Goal: Task Accomplishment & Management: Manage account settings

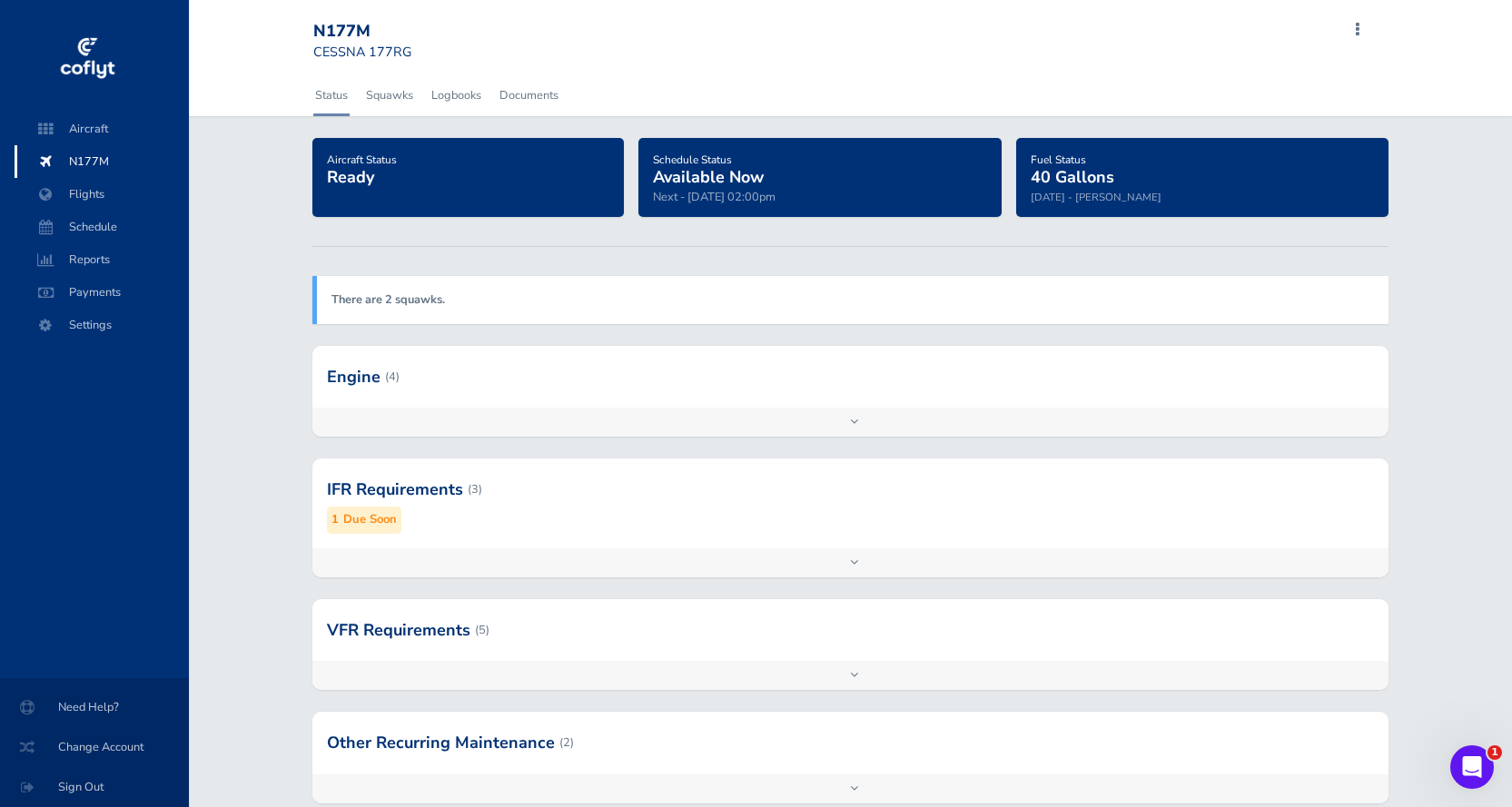
click at [526, 236] on div "Aircraft Status Ready" at bounding box center [474, 193] width 325 height 109
click at [95, 323] on span "Settings" at bounding box center [101, 325] width 138 height 32
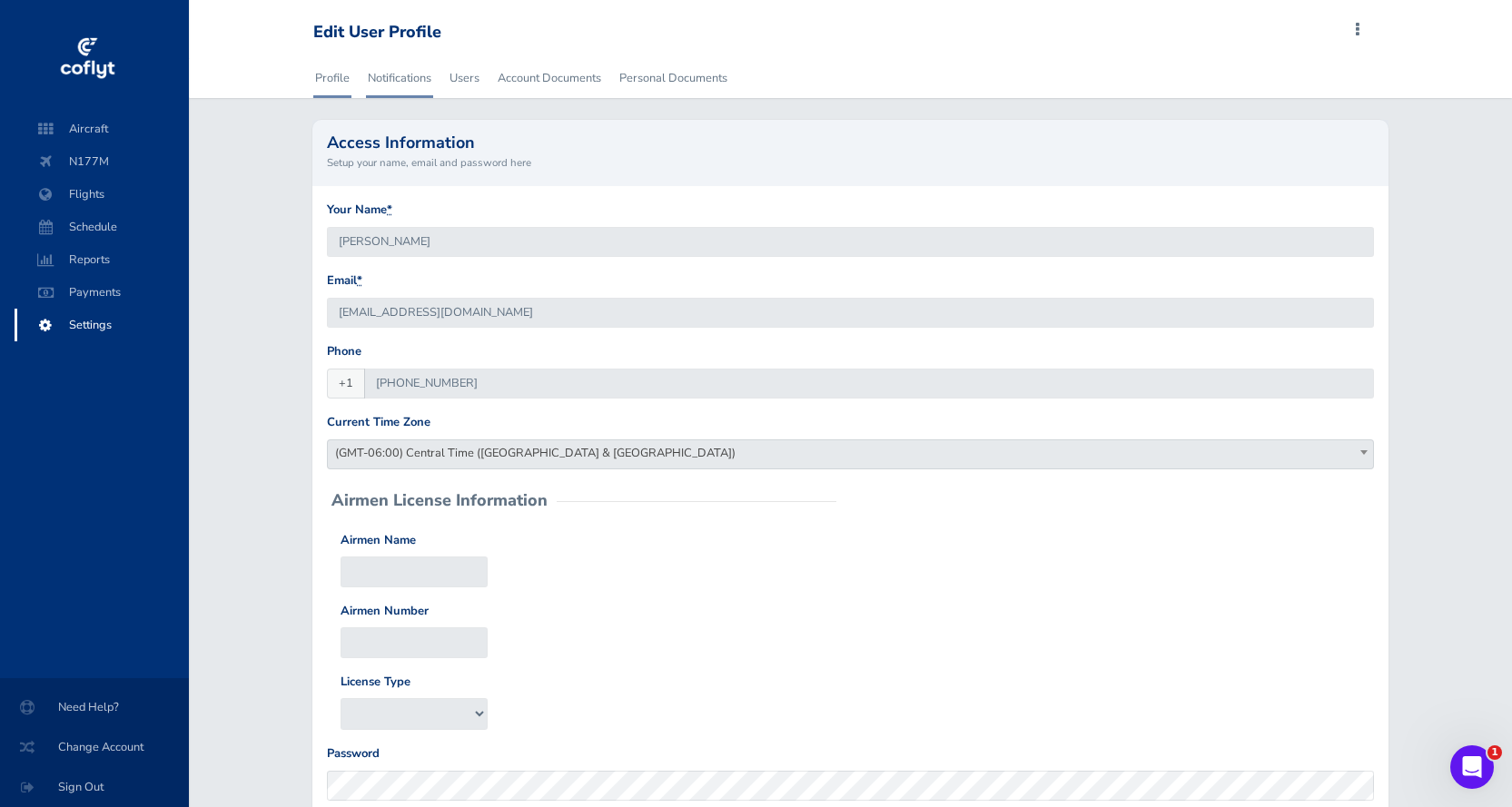
click at [410, 72] on link "Notifications" at bounding box center [400, 78] width 67 height 40
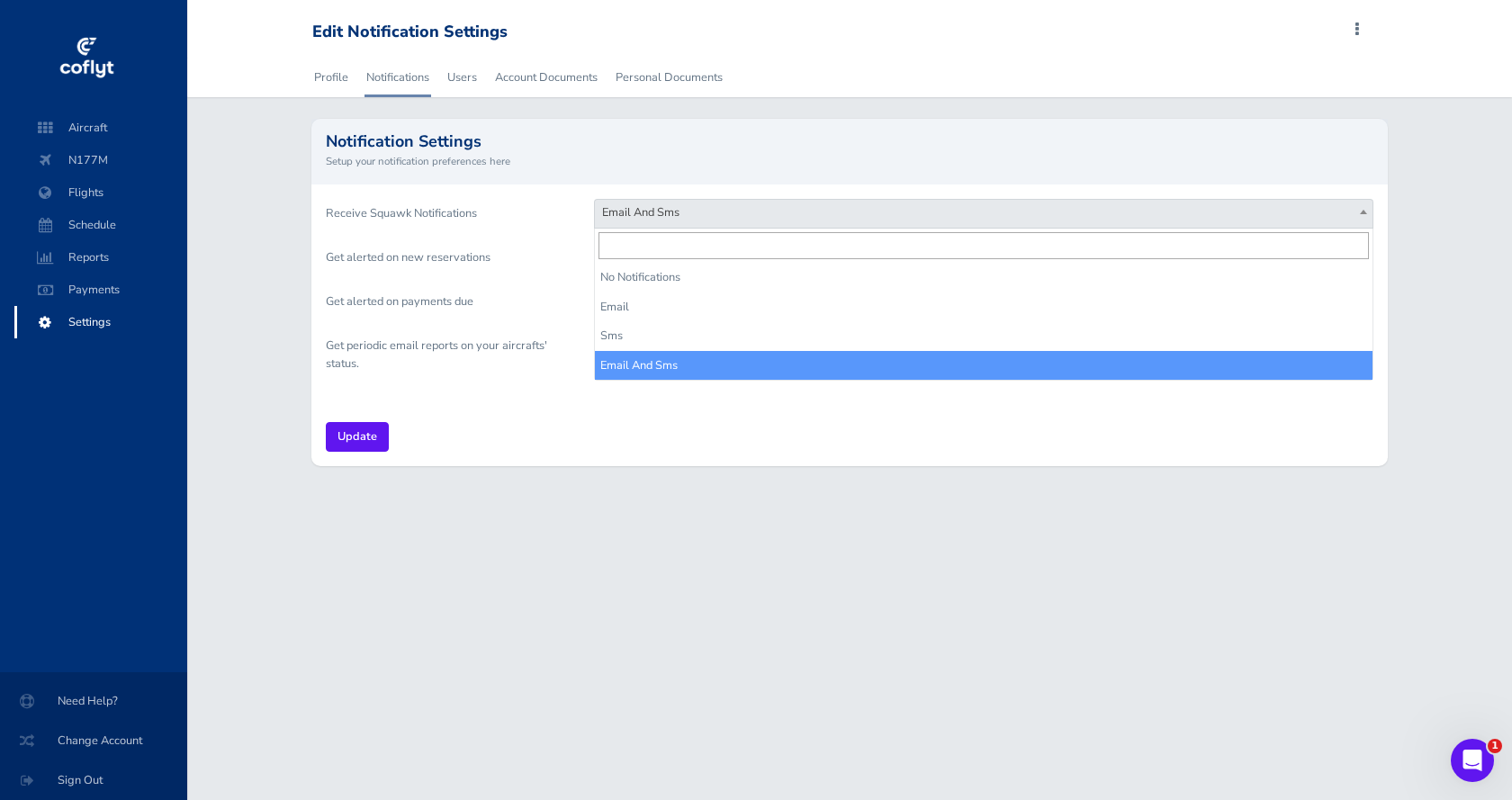
click at [692, 213] on span "Email And Sms" at bounding box center [983, 212] width 777 height 26
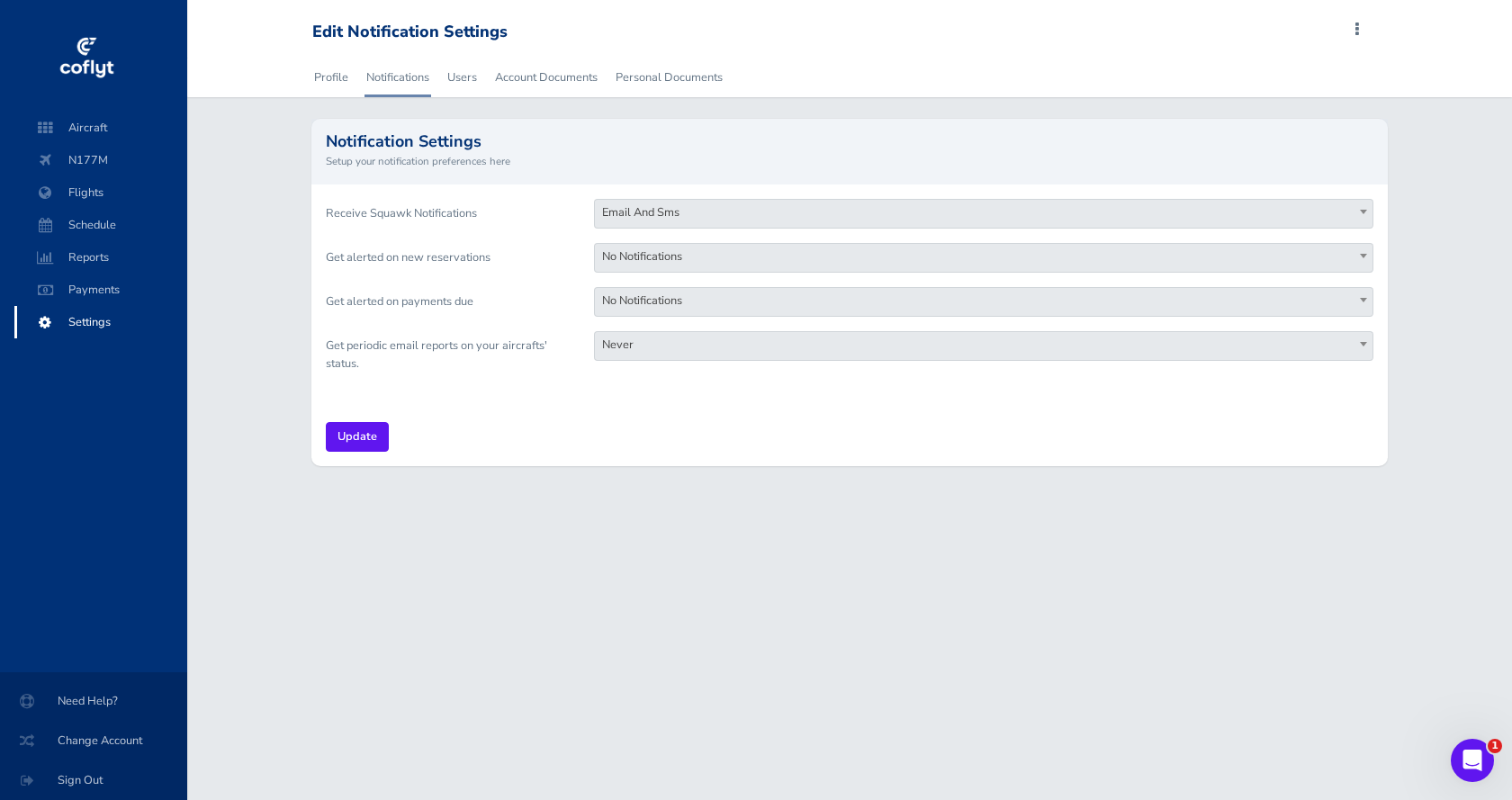
click at [693, 213] on span "Email And Sms" at bounding box center [983, 212] width 777 height 26
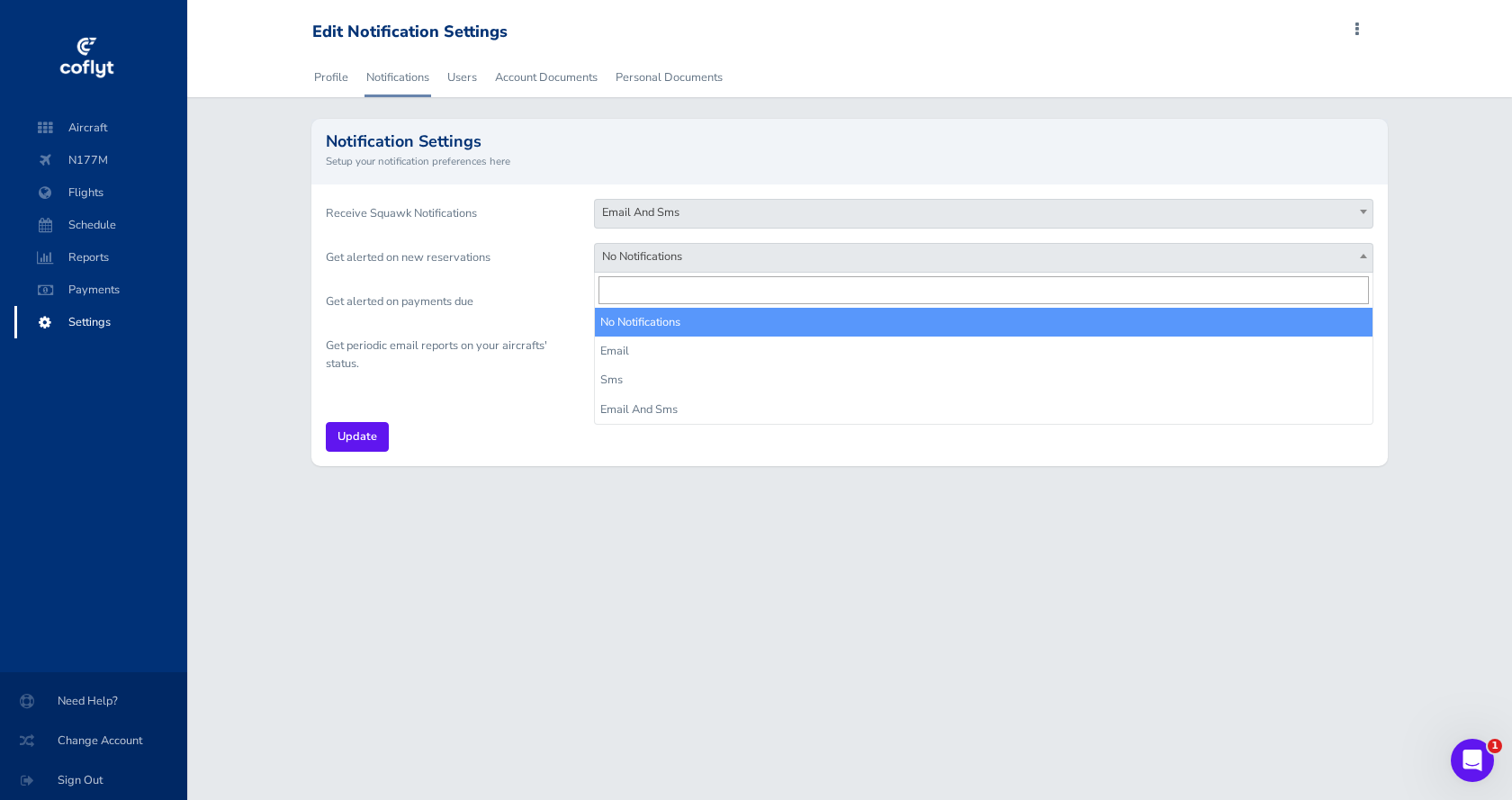
click at [695, 259] on span "No Notifications" at bounding box center [983, 256] width 777 height 26
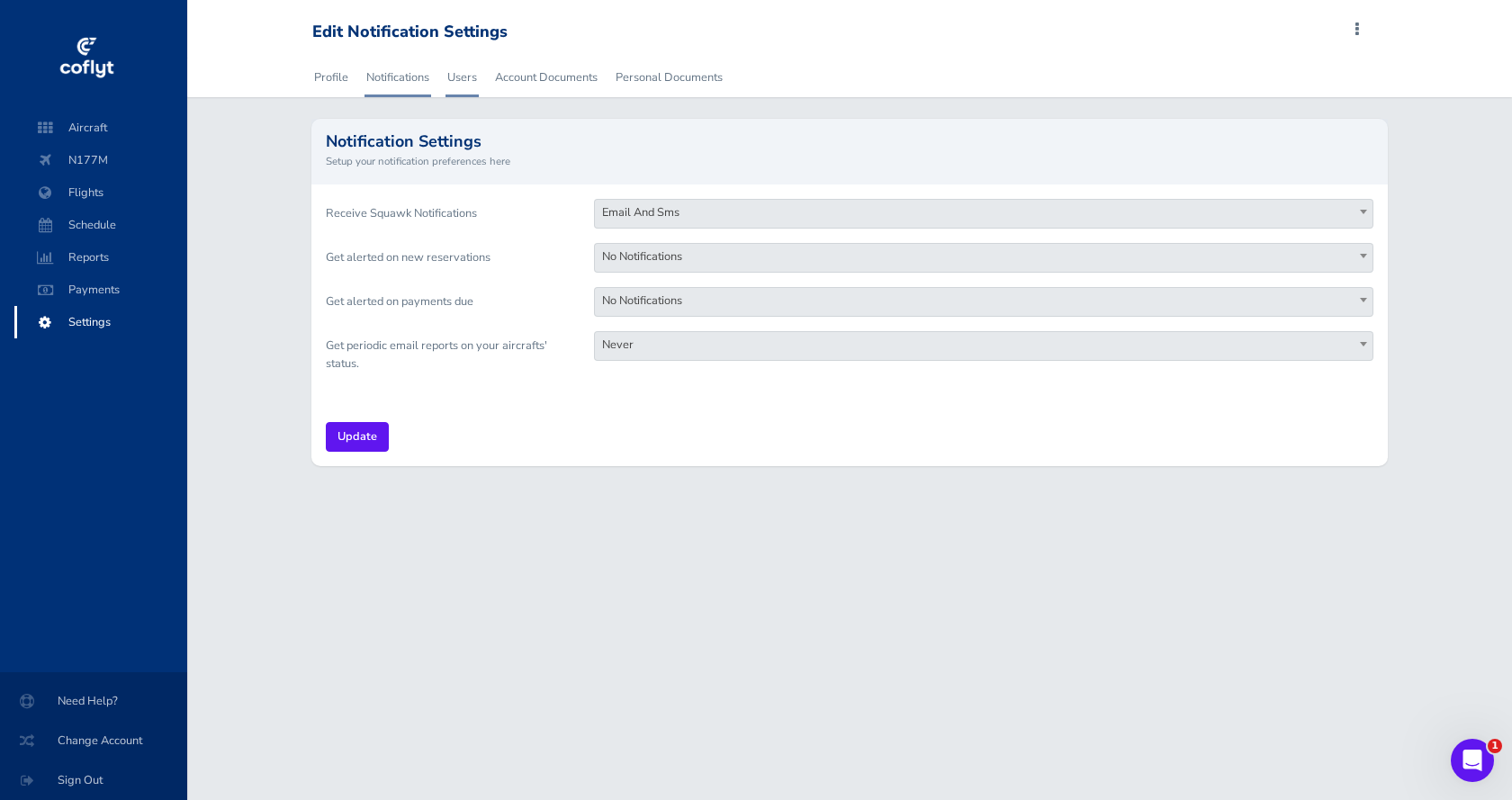
click at [449, 79] on link "Users" at bounding box center [461, 78] width 33 height 40
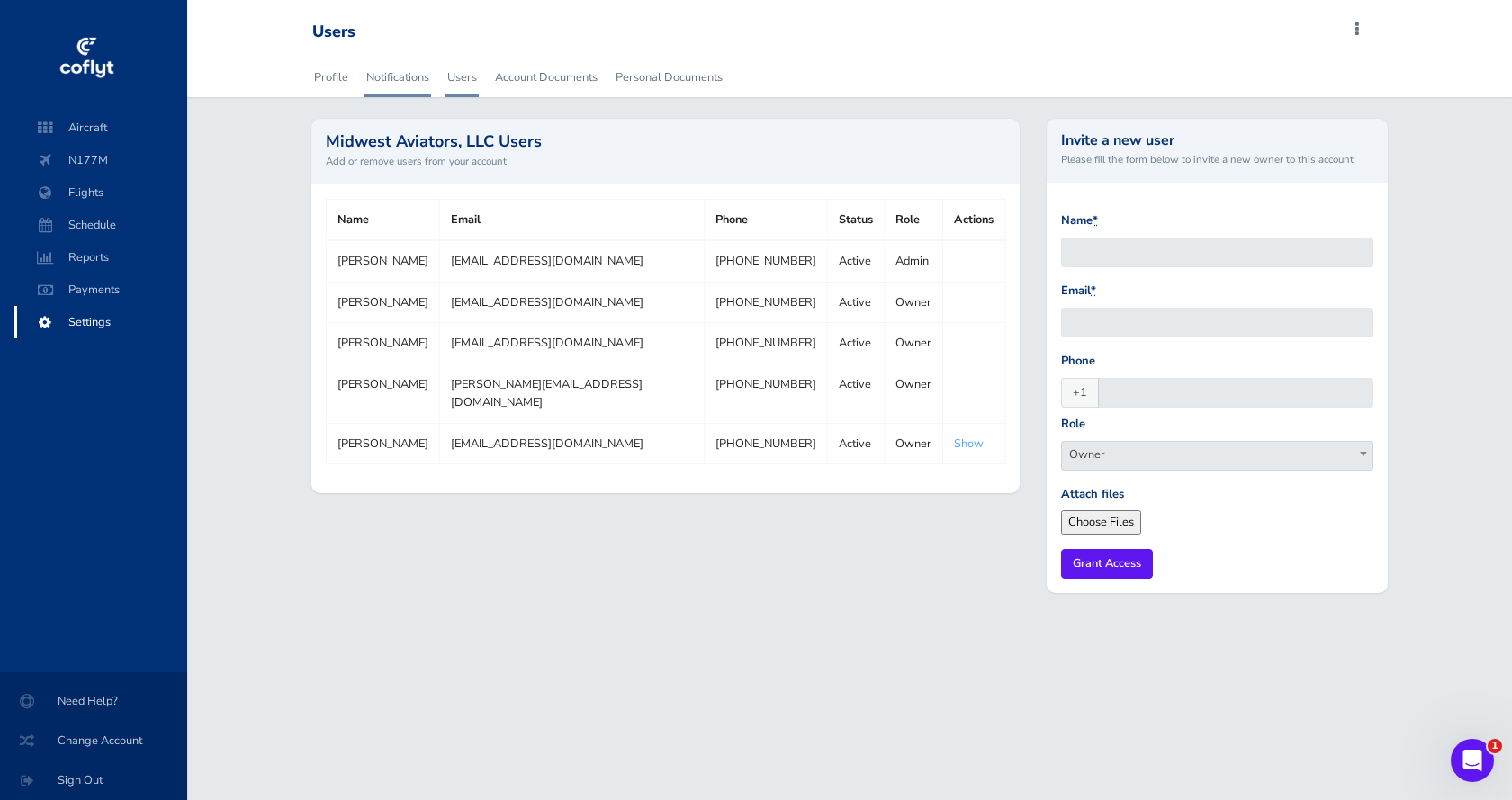
click at [402, 74] on link "Notifications" at bounding box center [397, 78] width 66 height 40
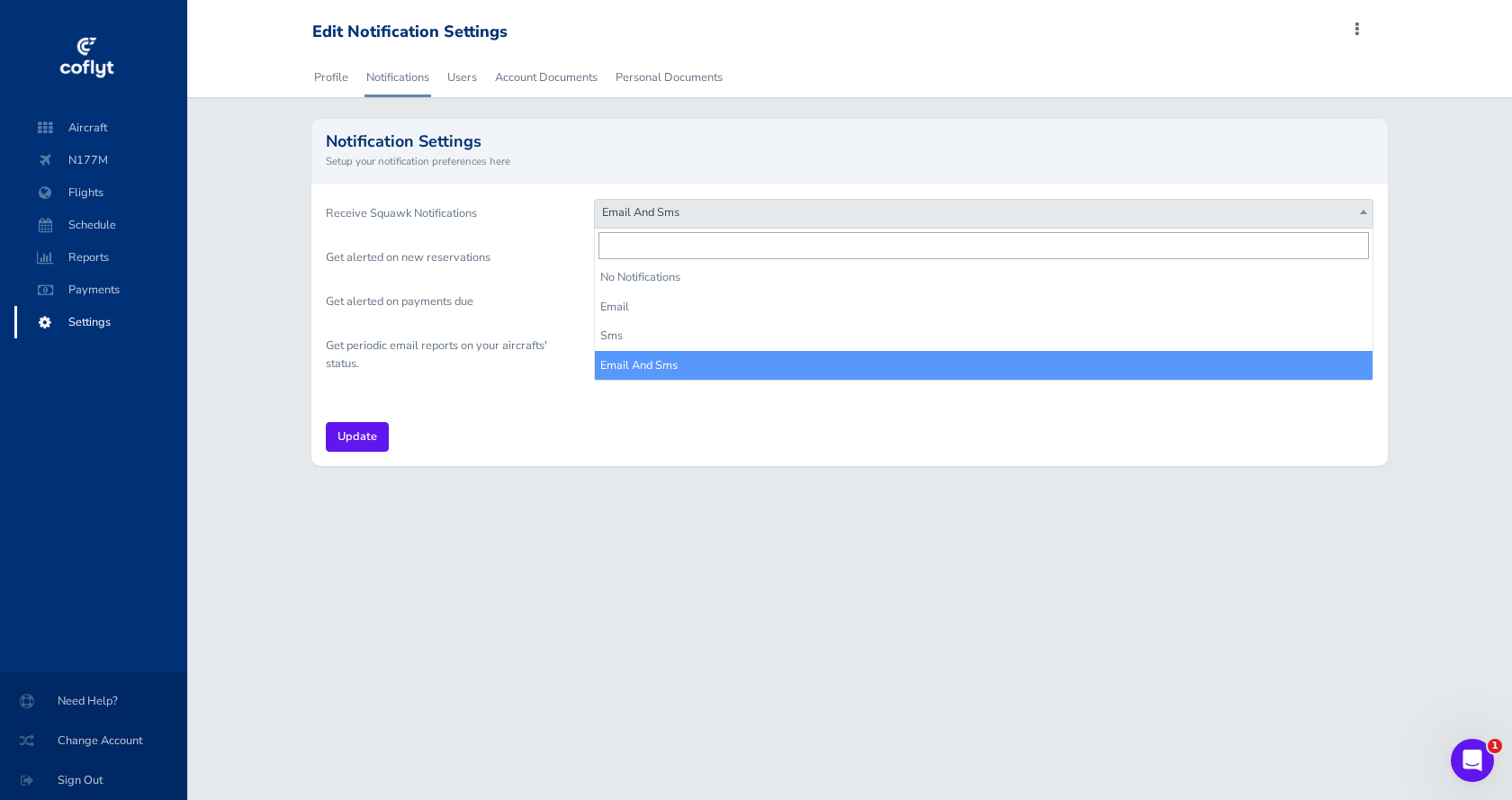
click at [680, 210] on span "Email And Sms" at bounding box center [983, 212] width 777 height 26
click at [703, 216] on span "Email And Sms" at bounding box center [983, 212] width 777 height 26
click at [699, 214] on span "Email And Sms" at bounding box center [983, 212] width 777 height 26
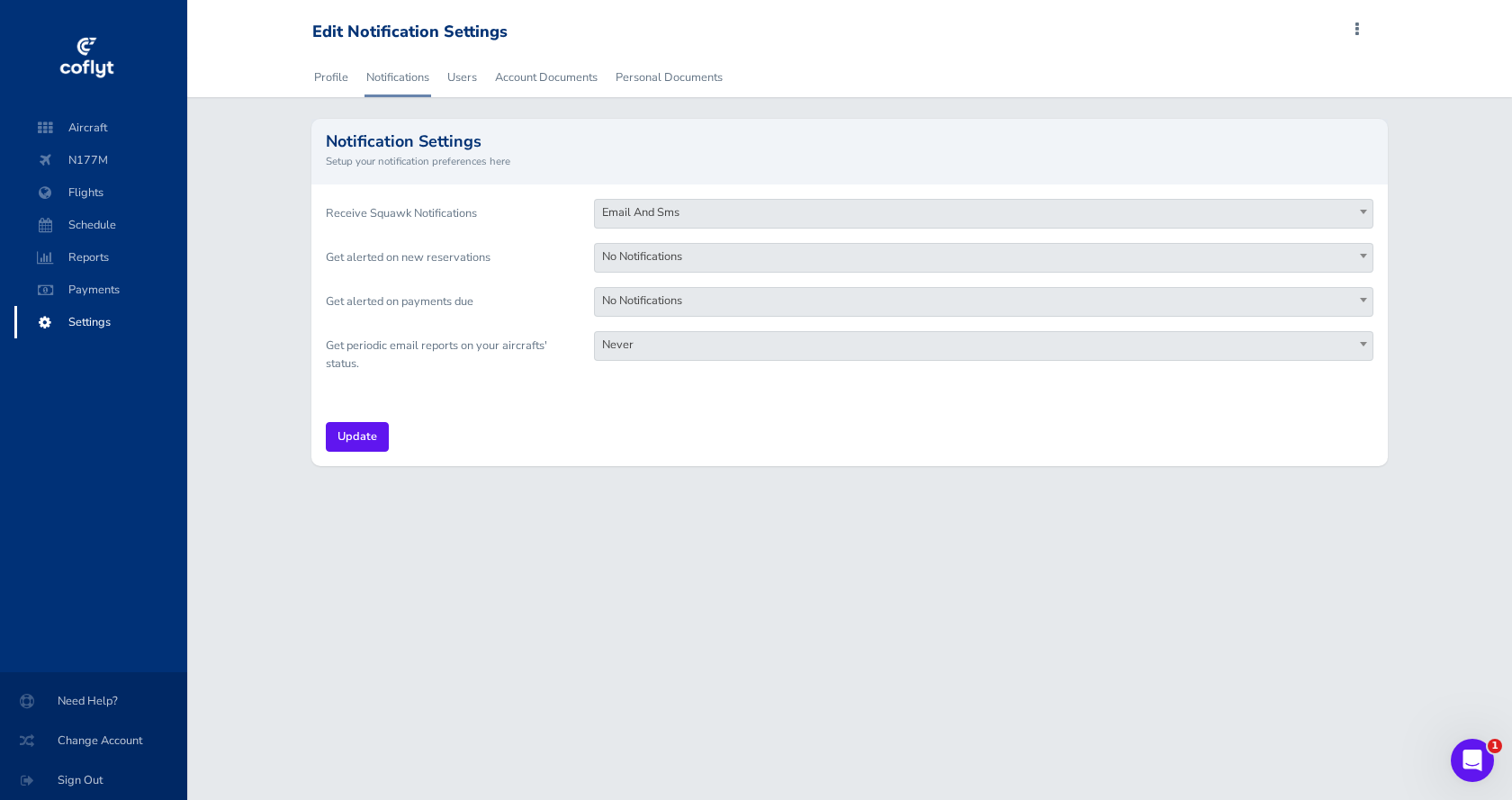
click at [665, 252] on span "No Notifications" at bounding box center [983, 256] width 777 height 26
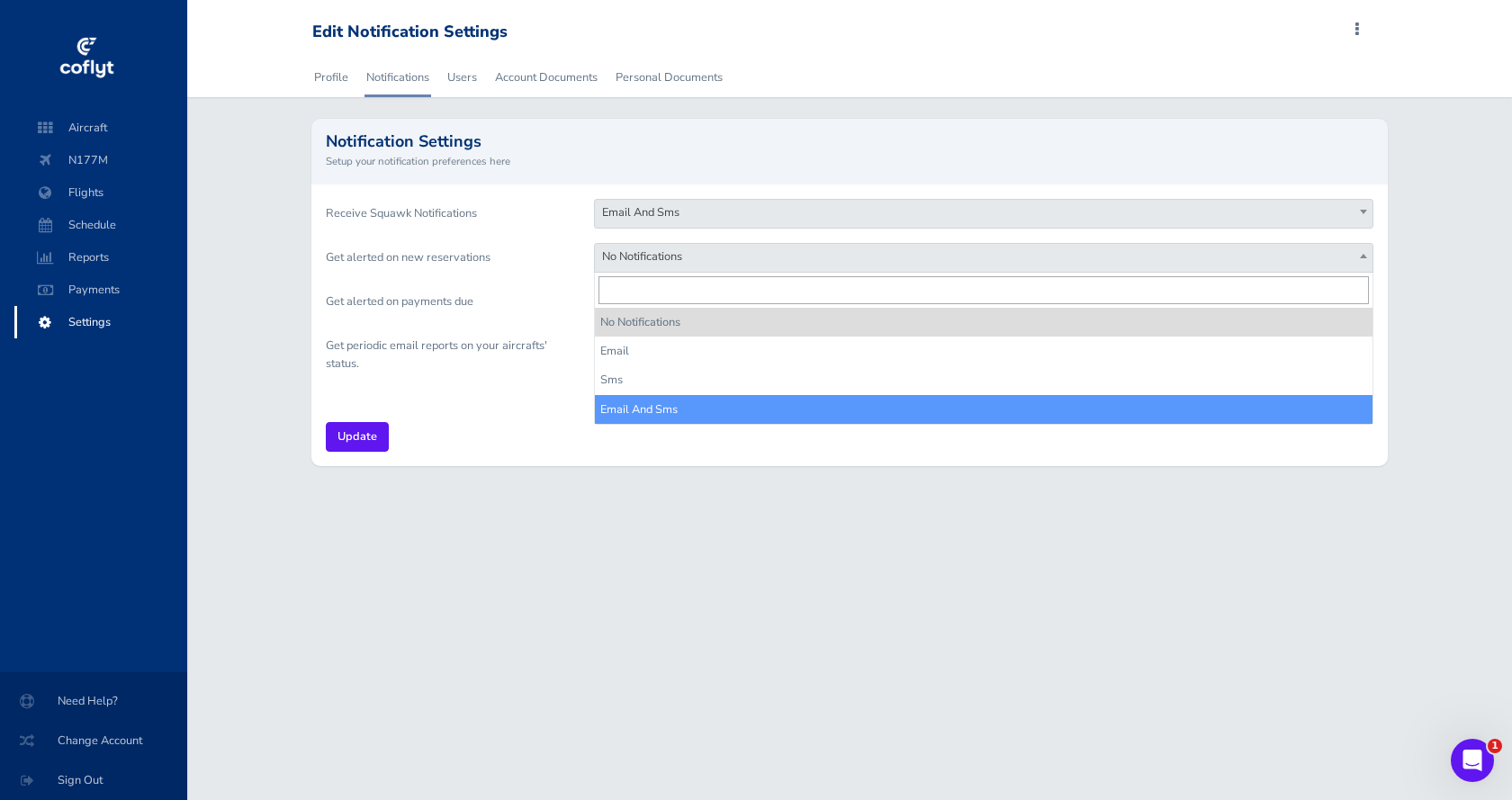
select select "email_and_sms"
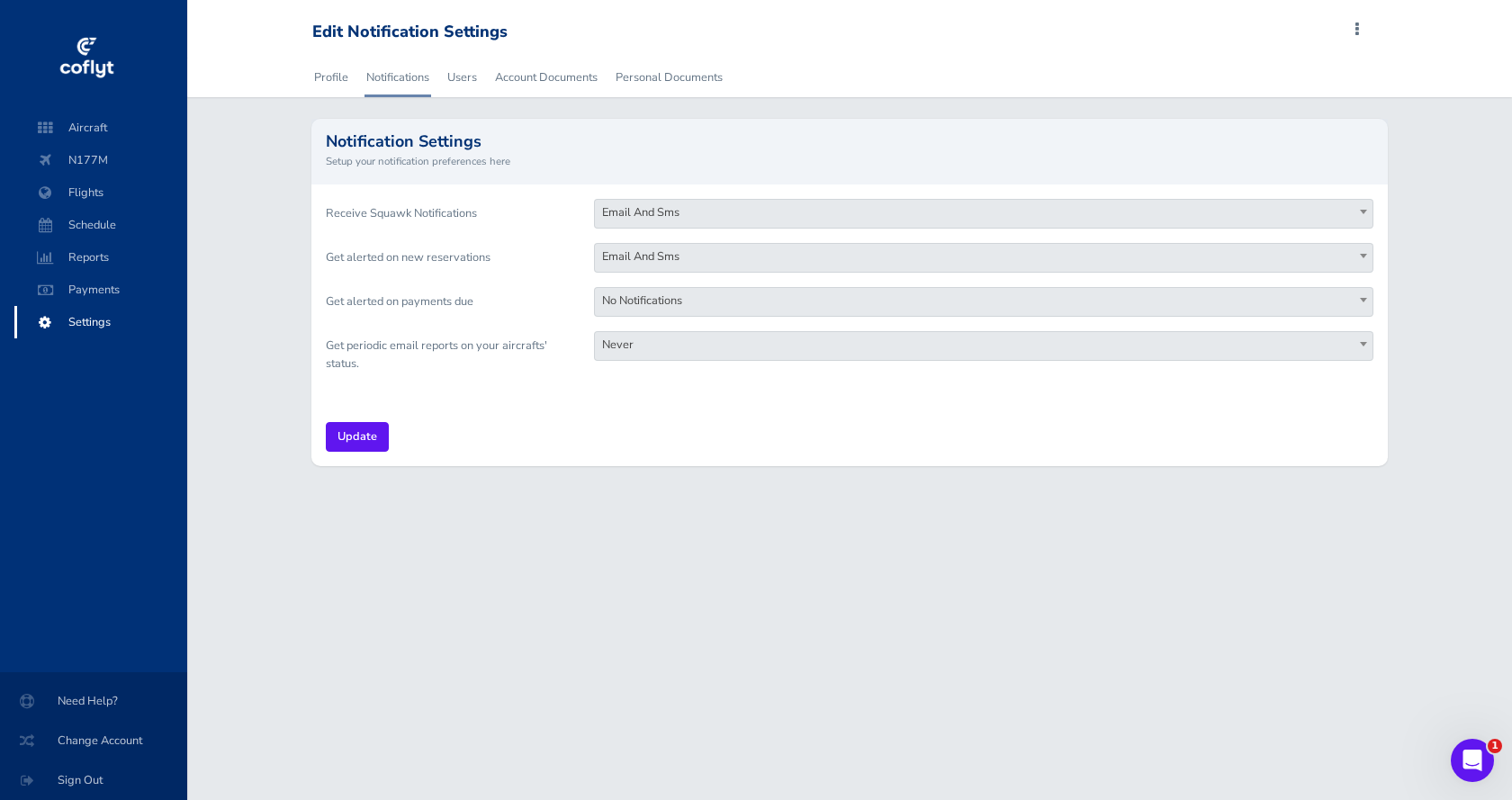
click at [663, 303] on span "No Notifications" at bounding box center [983, 301] width 777 height 26
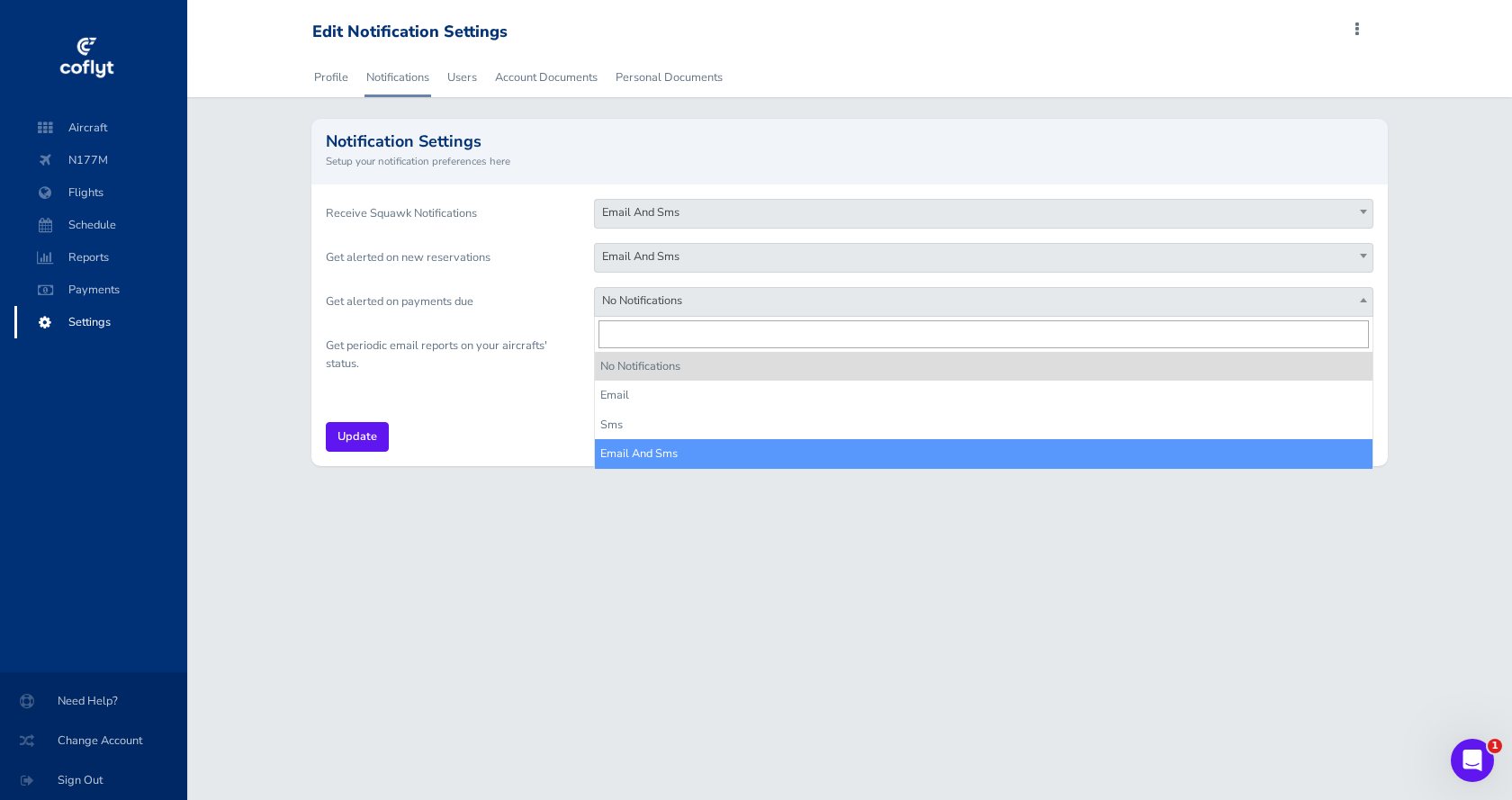
select select "email_and_sms"
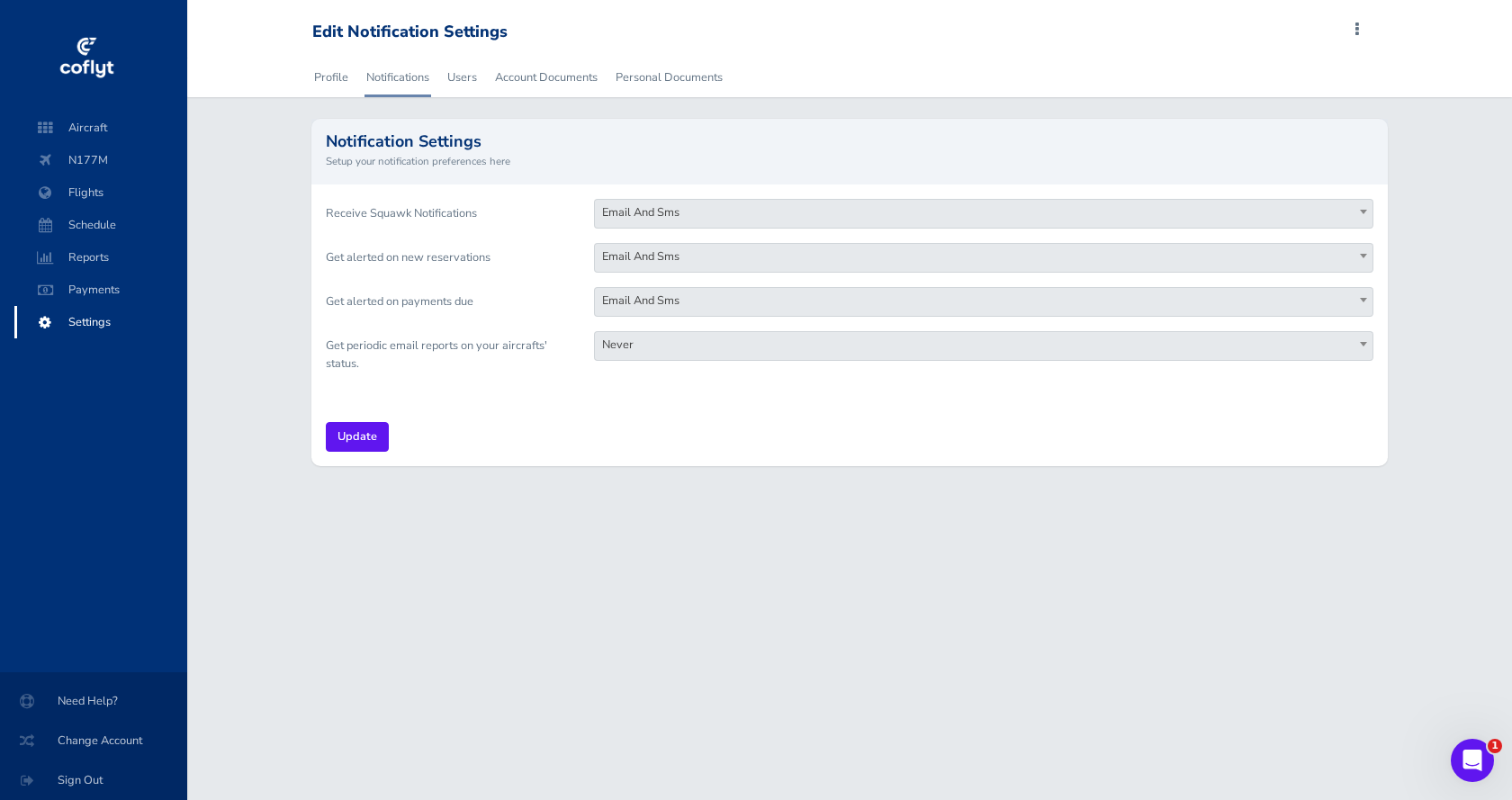
click at [725, 305] on span "Email And Sms" at bounding box center [983, 301] width 777 height 26
click at [680, 351] on span "Never" at bounding box center [983, 344] width 777 height 26
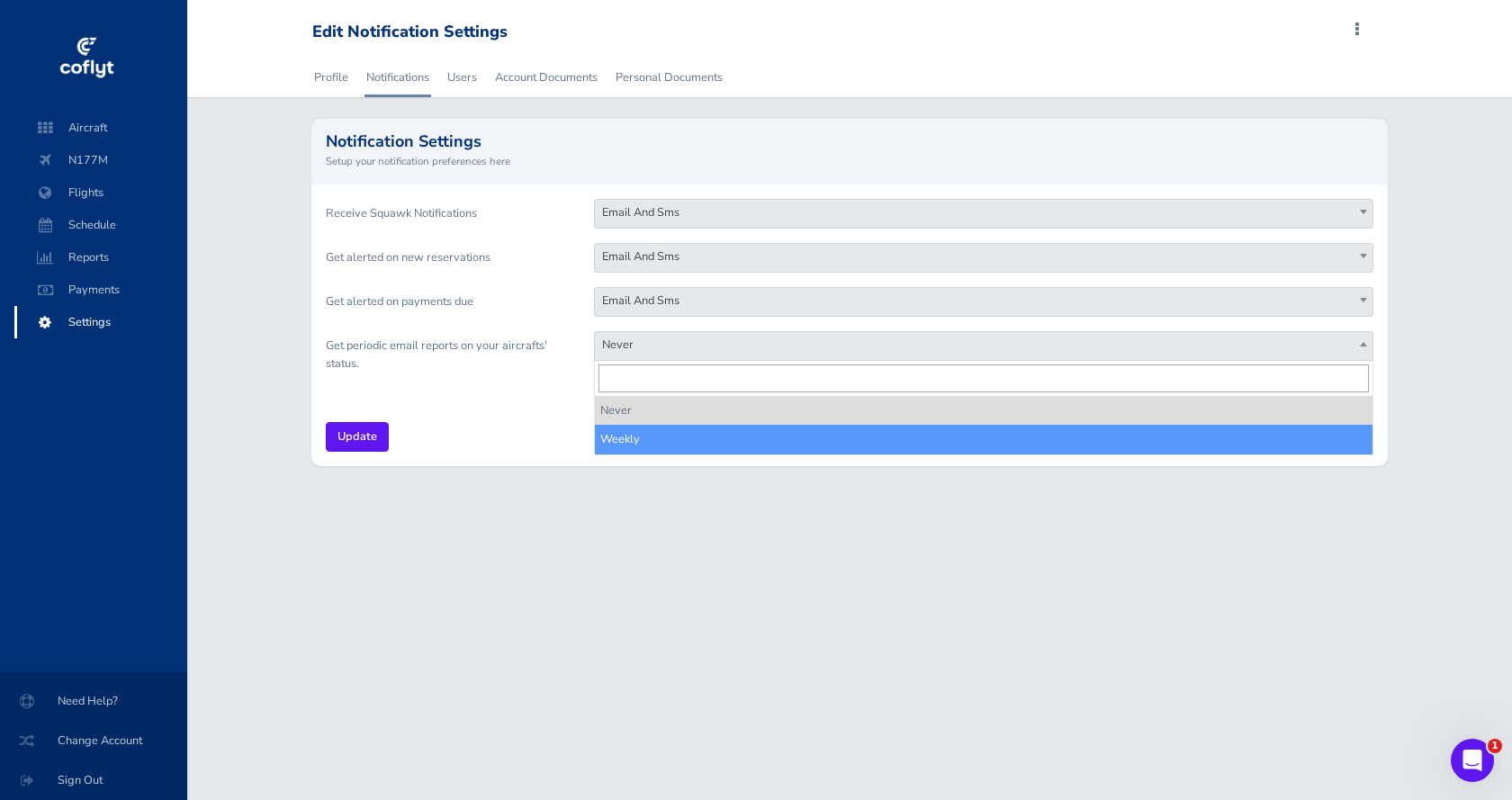
select select "weekly"
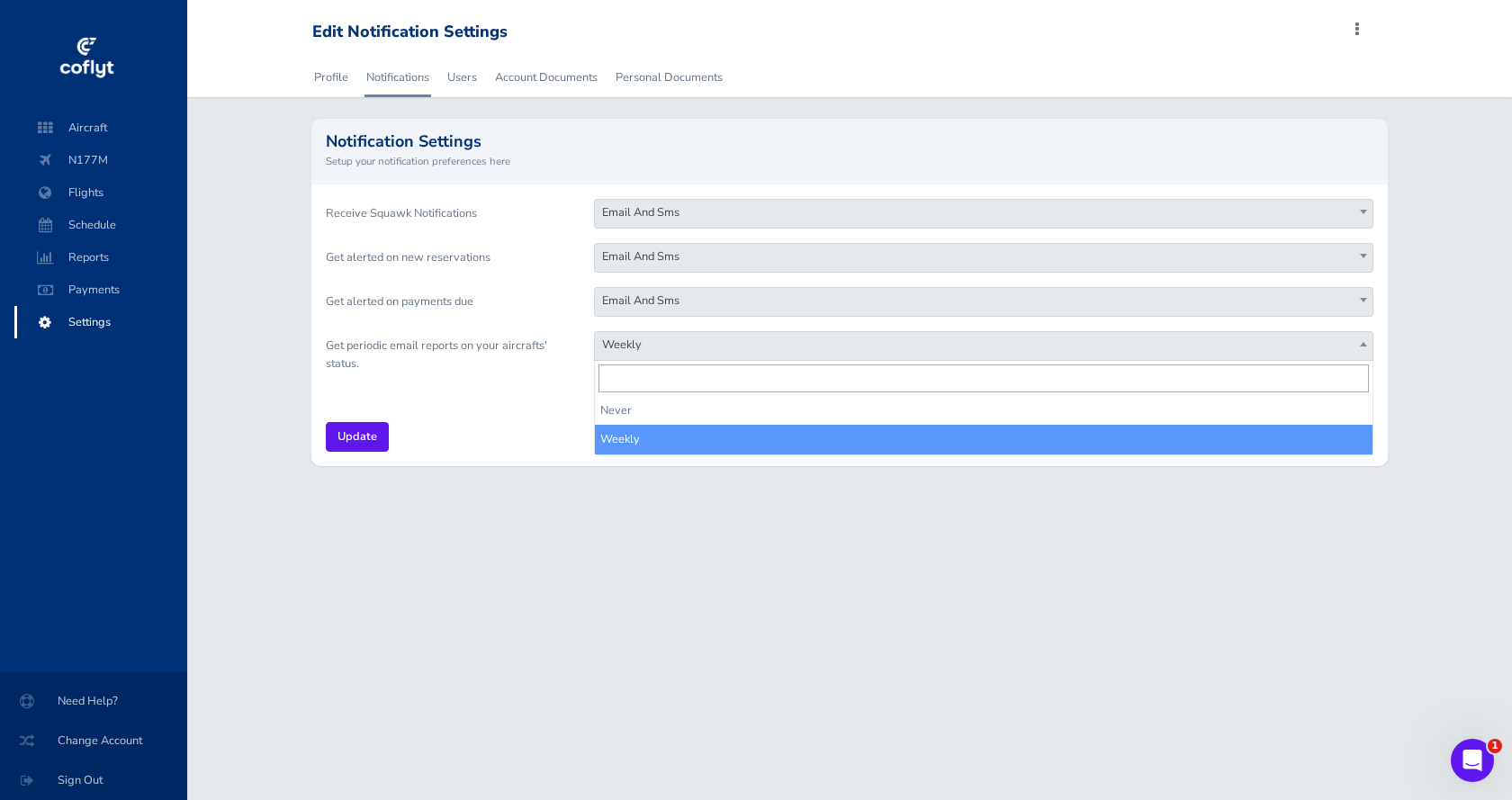
click at [709, 348] on span "Weekly" at bounding box center [983, 344] width 777 height 26
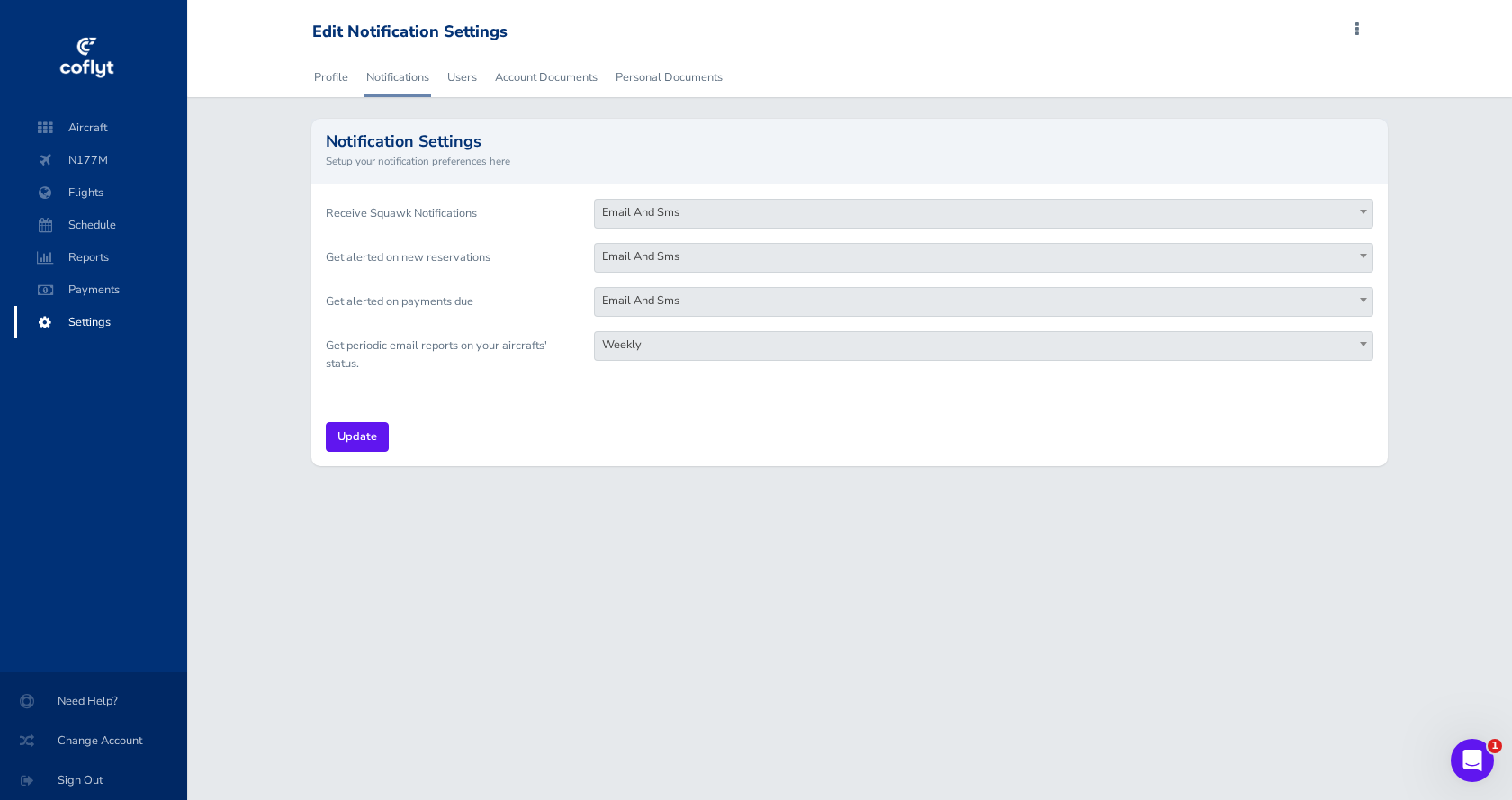
click at [699, 352] on span "Weekly" at bounding box center [983, 344] width 777 height 26
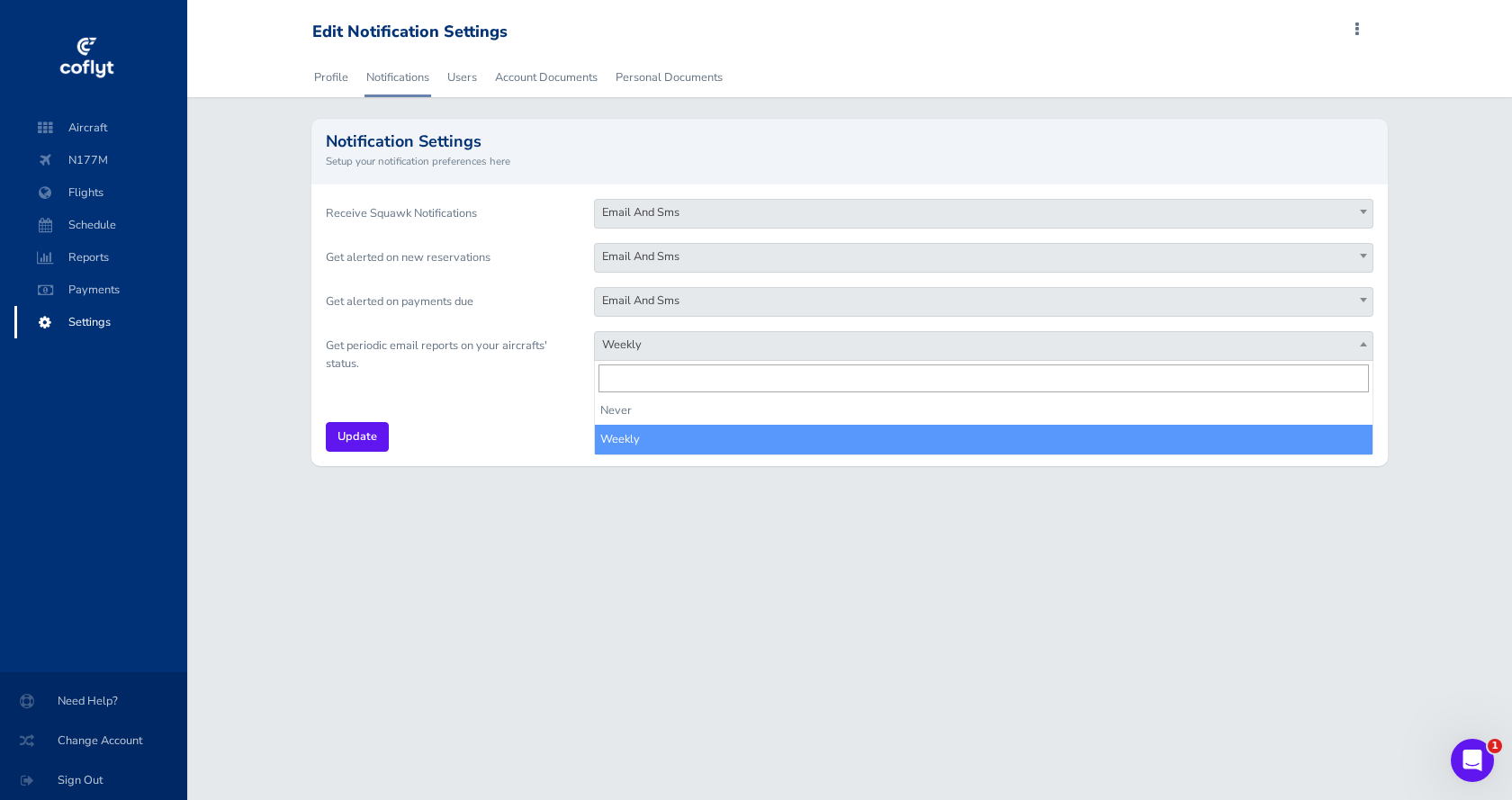
click at [699, 352] on span "Weekly" at bounding box center [983, 344] width 777 height 26
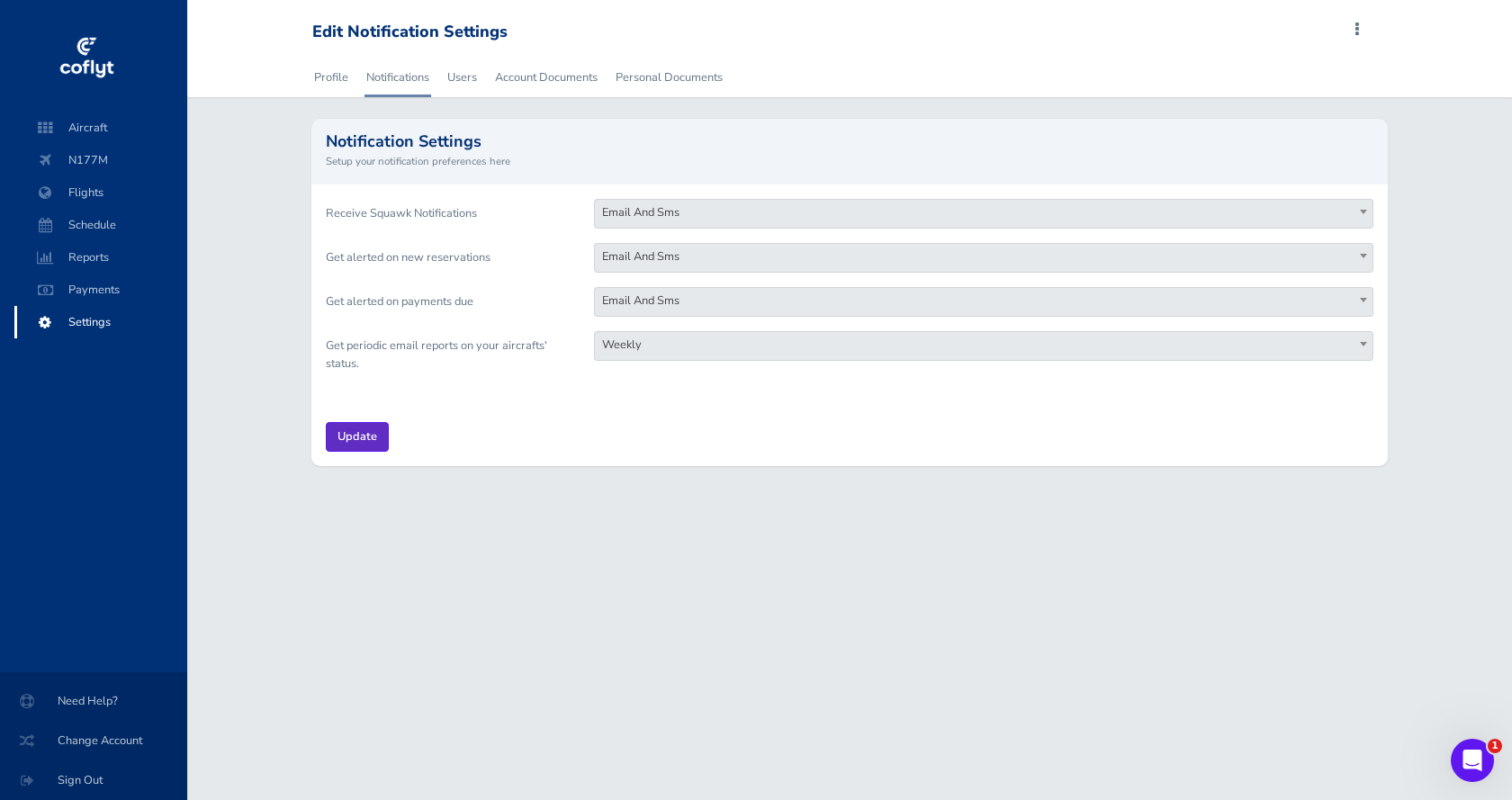
click at [361, 432] on input "Update" at bounding box center [357, 436] width 63 height 29
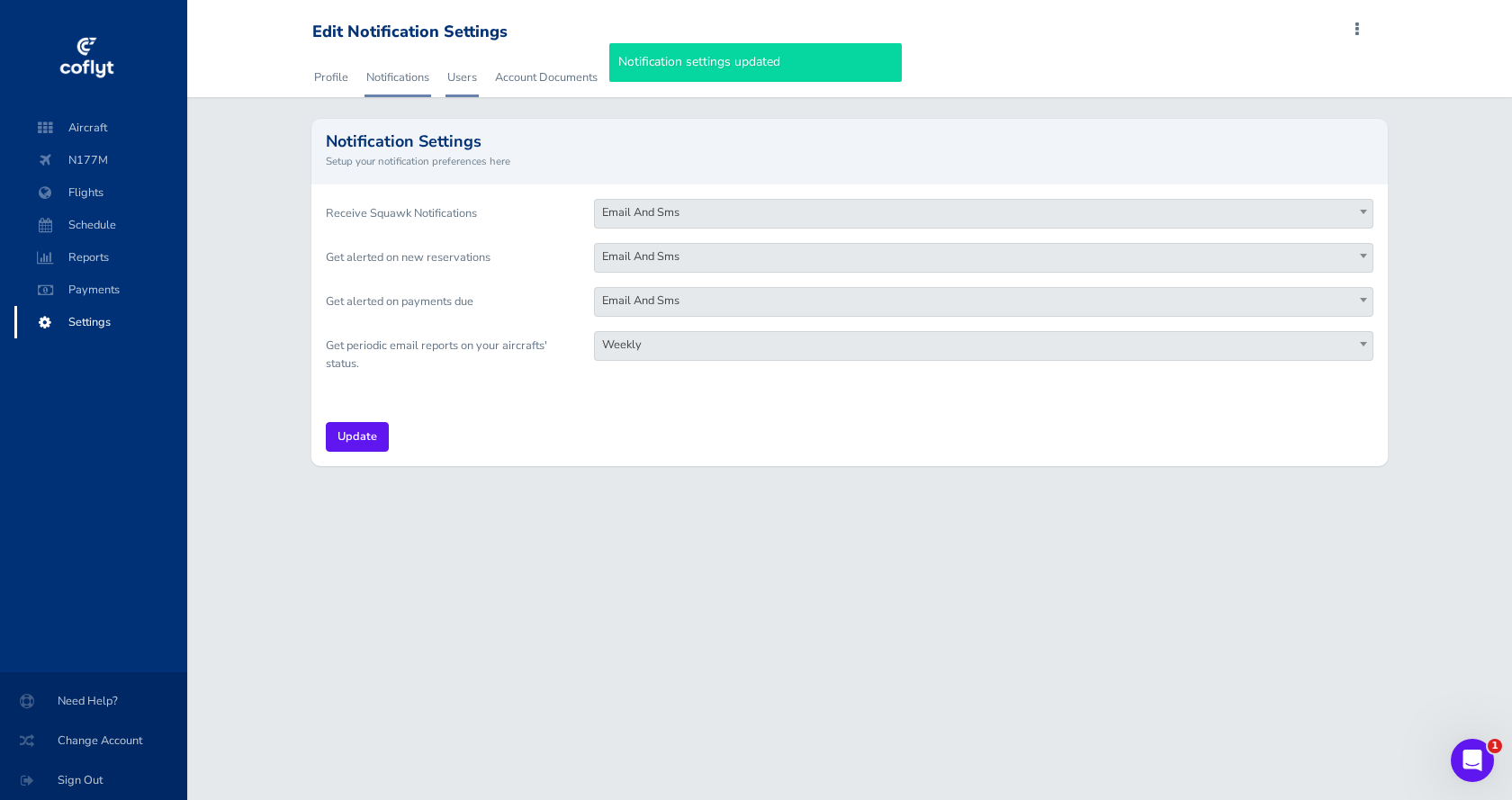
click at [460, 81] on link "Users" at bounding box center [461, 78] width 33 height 40
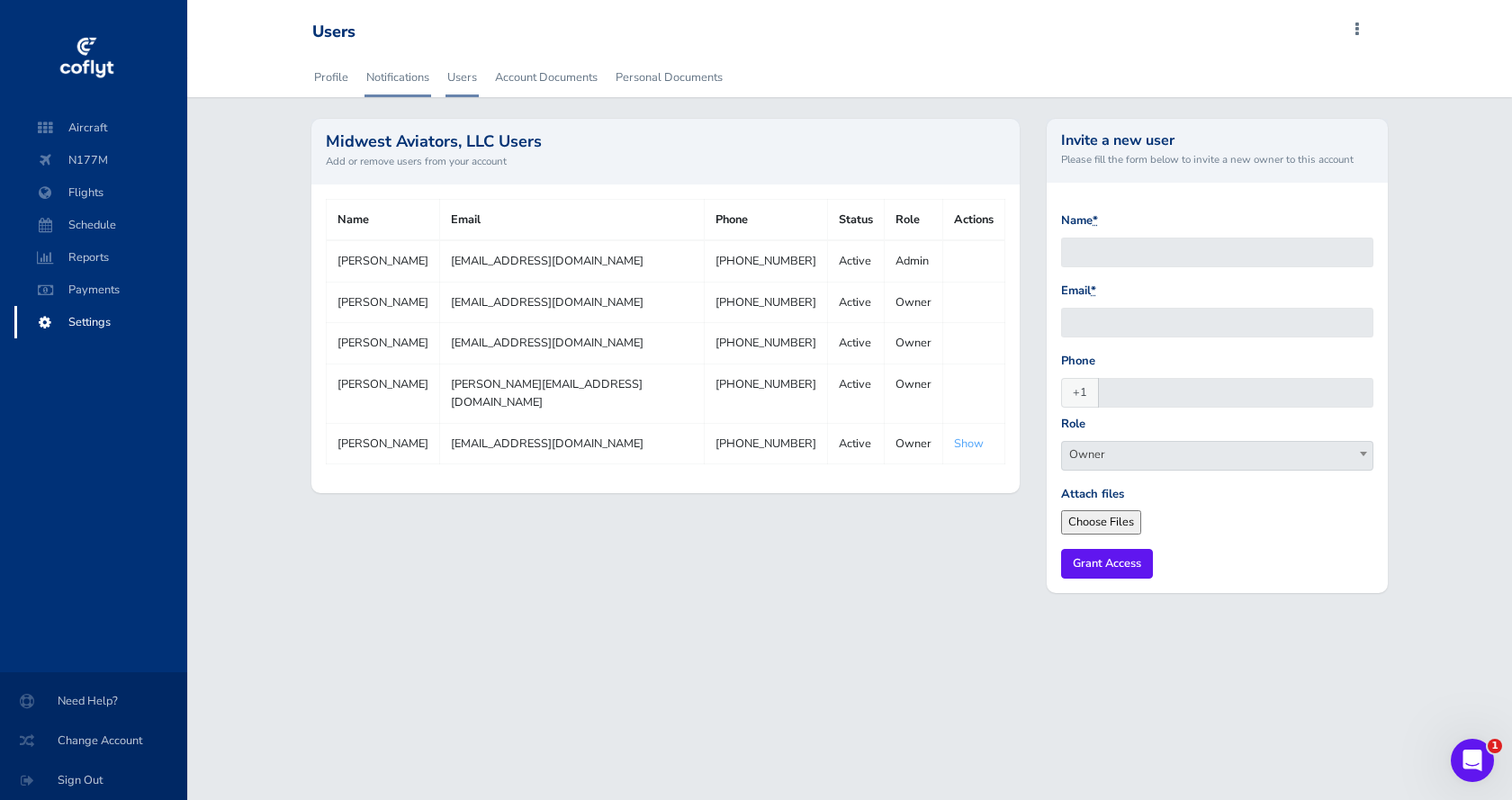
click at [408, 77] on link "Notifications" at bounding box center [397, 78] width 66 height 40
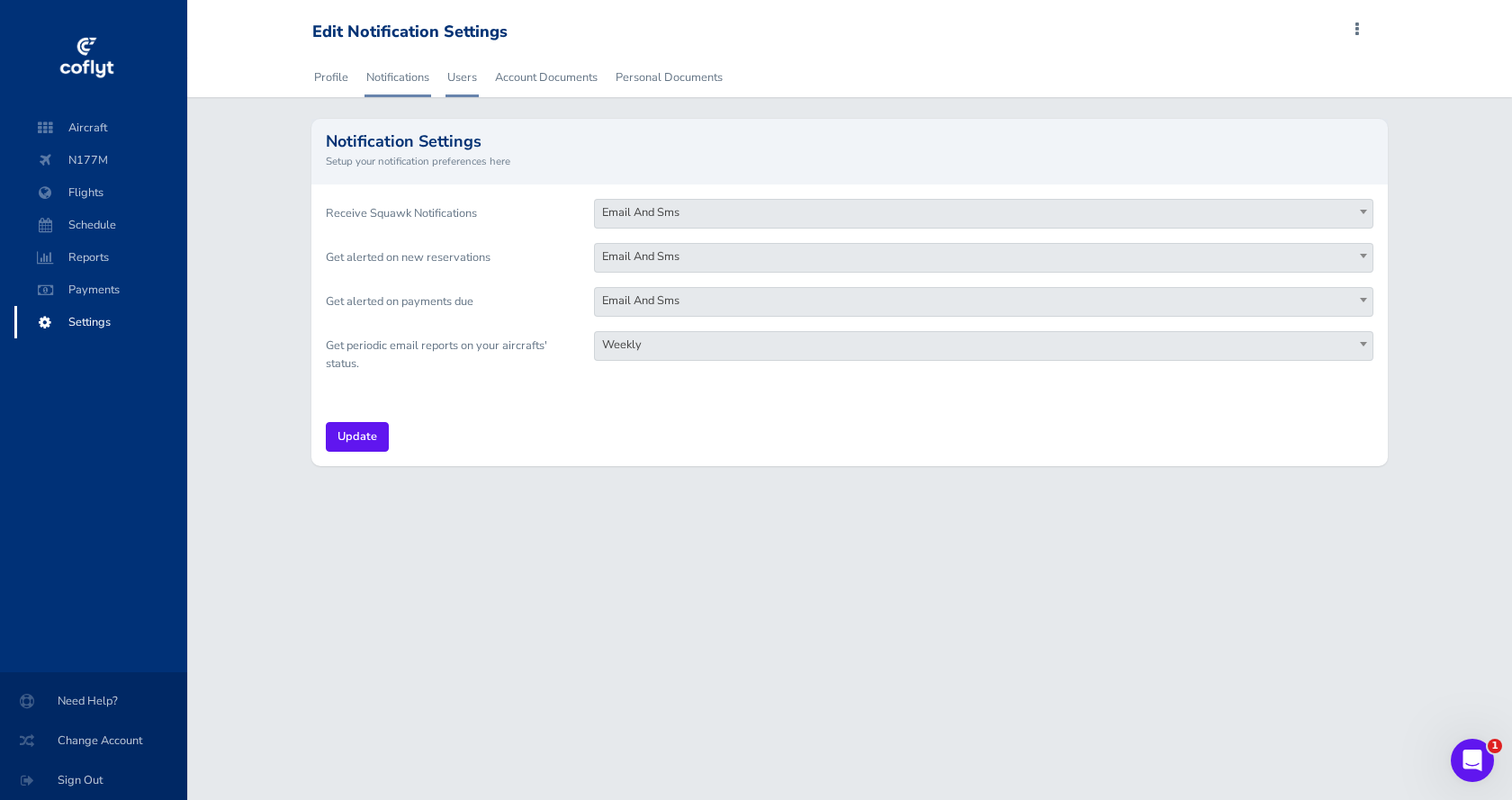
click at [465, 76] on link "Users" at bounding box center [461, 78] width 33 height 40
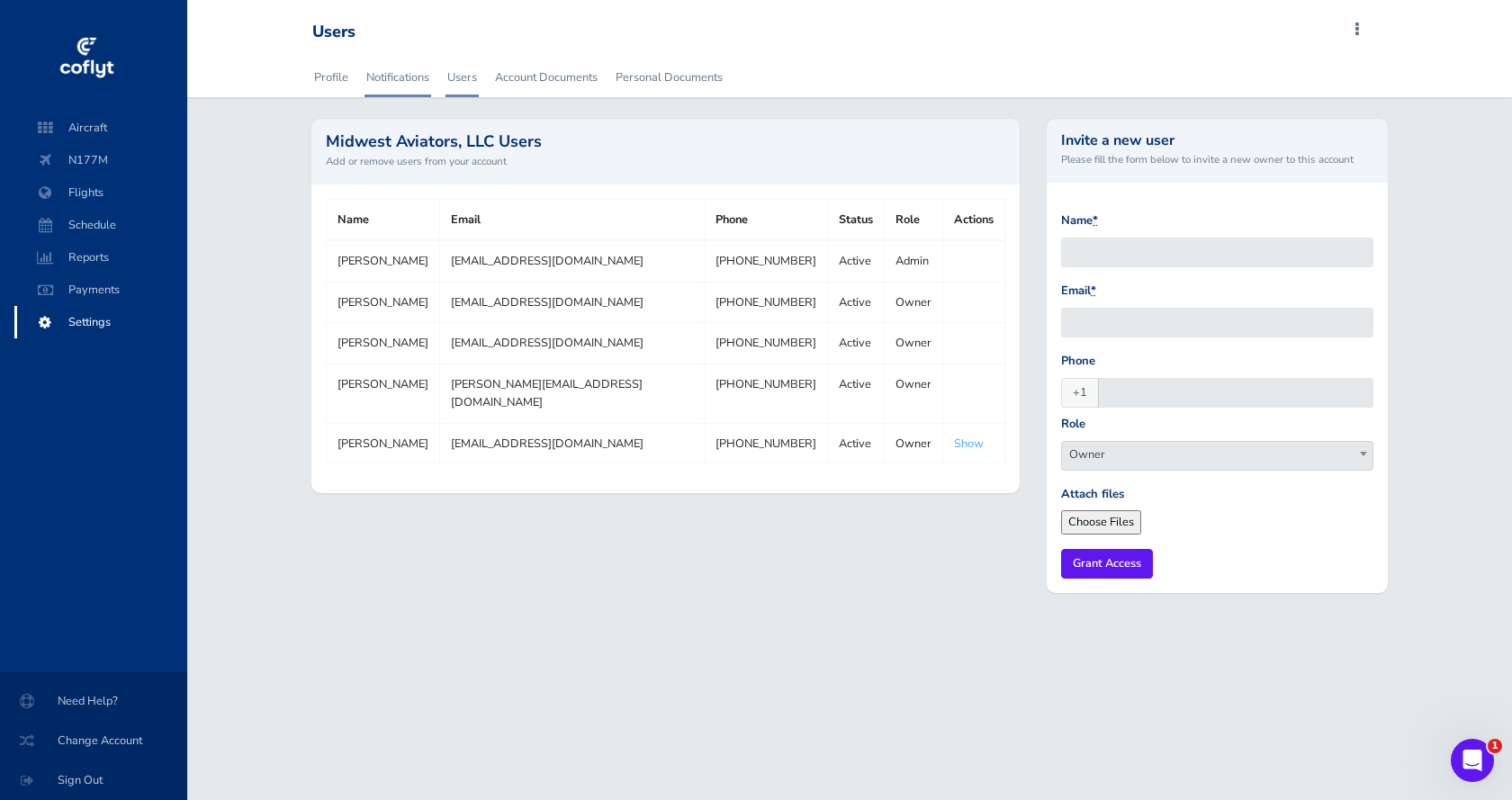
click at [420, 74] on link "Notifications" at bounding box center [397, 78] width 66 height 40
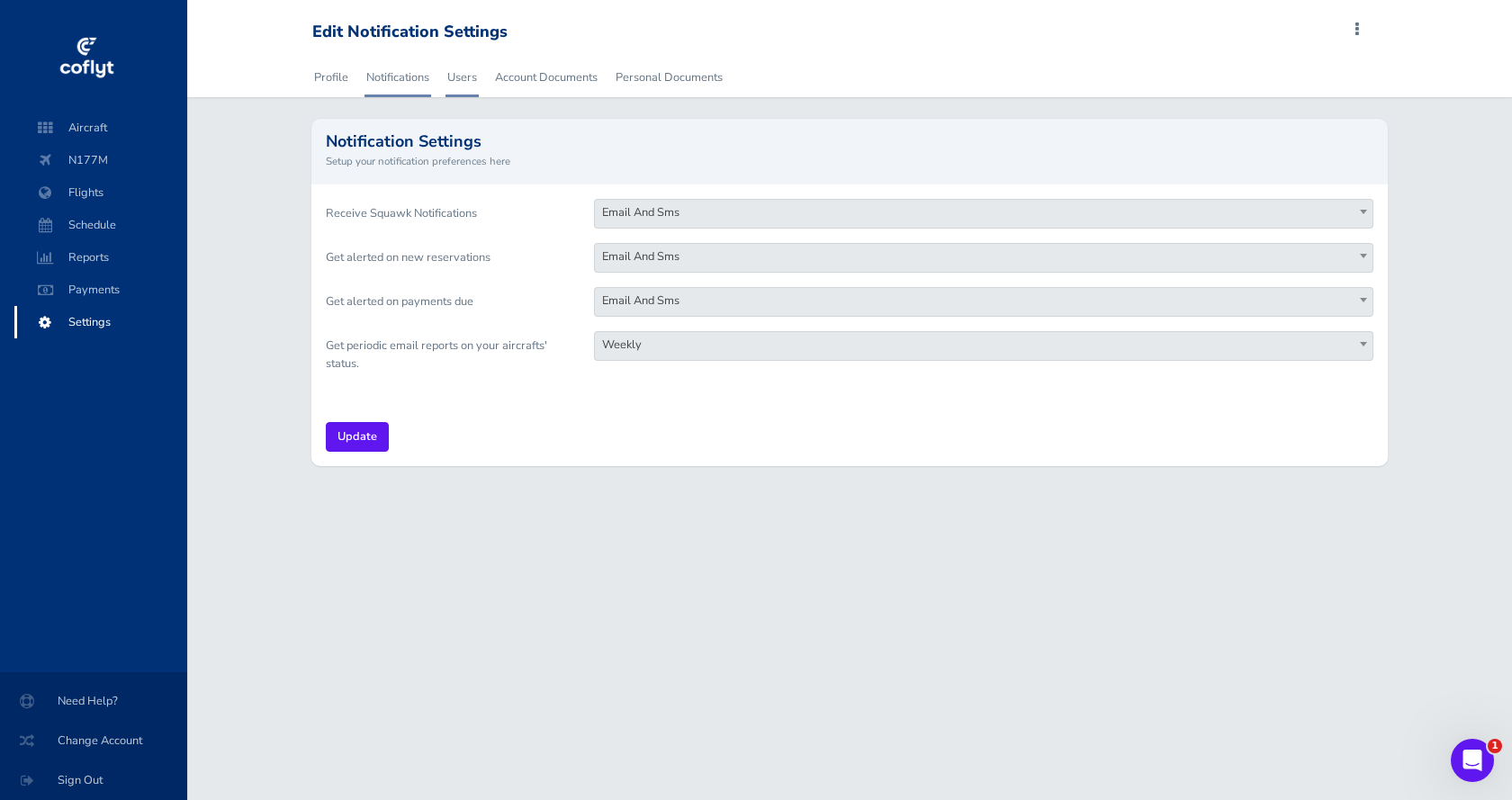
click at [451, 82] on link "Users" at bounding box center [461, 78] width 33 height 40
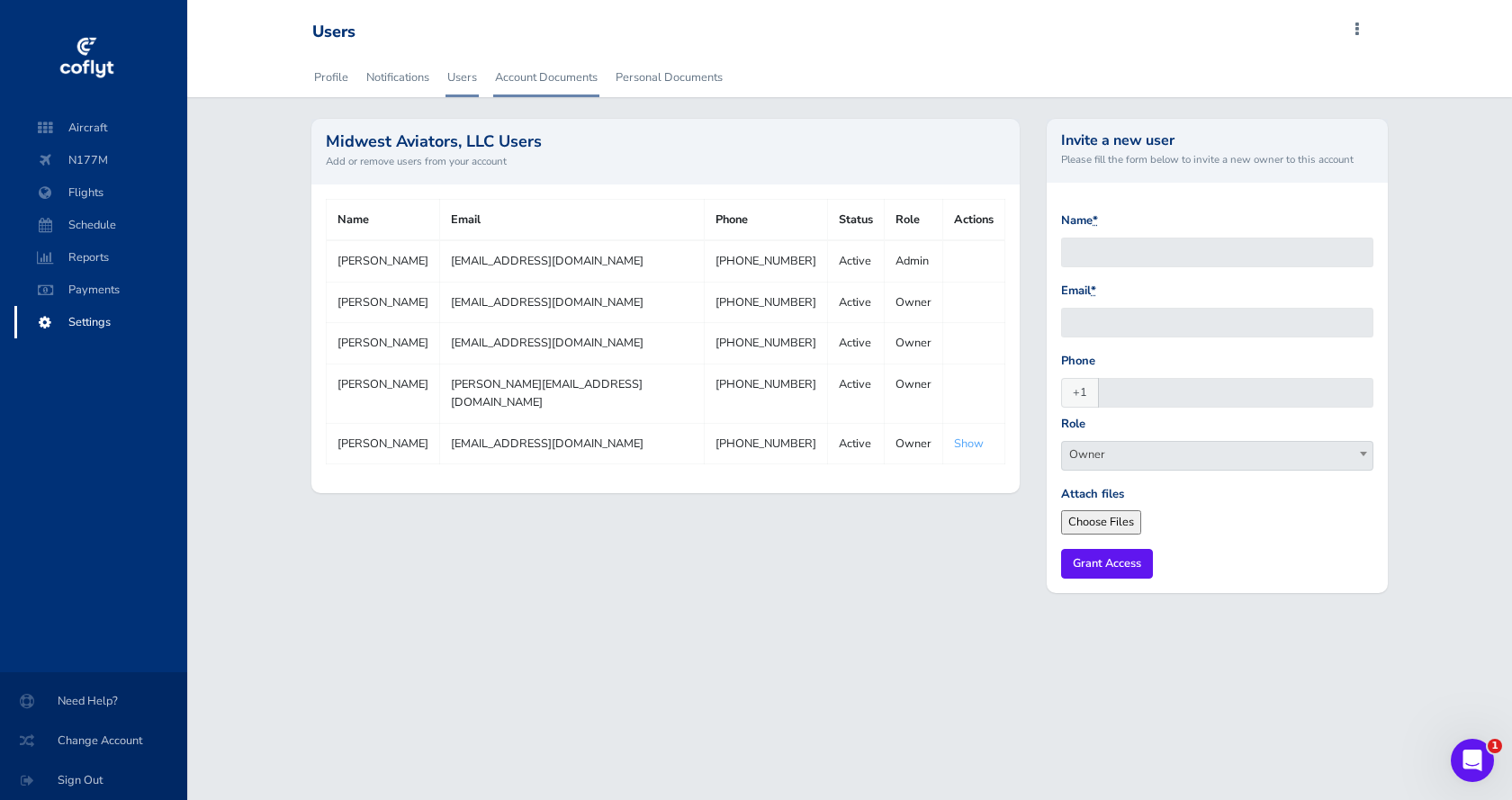
click at [529, 84] on link "Account Documents" at bounding box center [547, 78] width 106 height 40
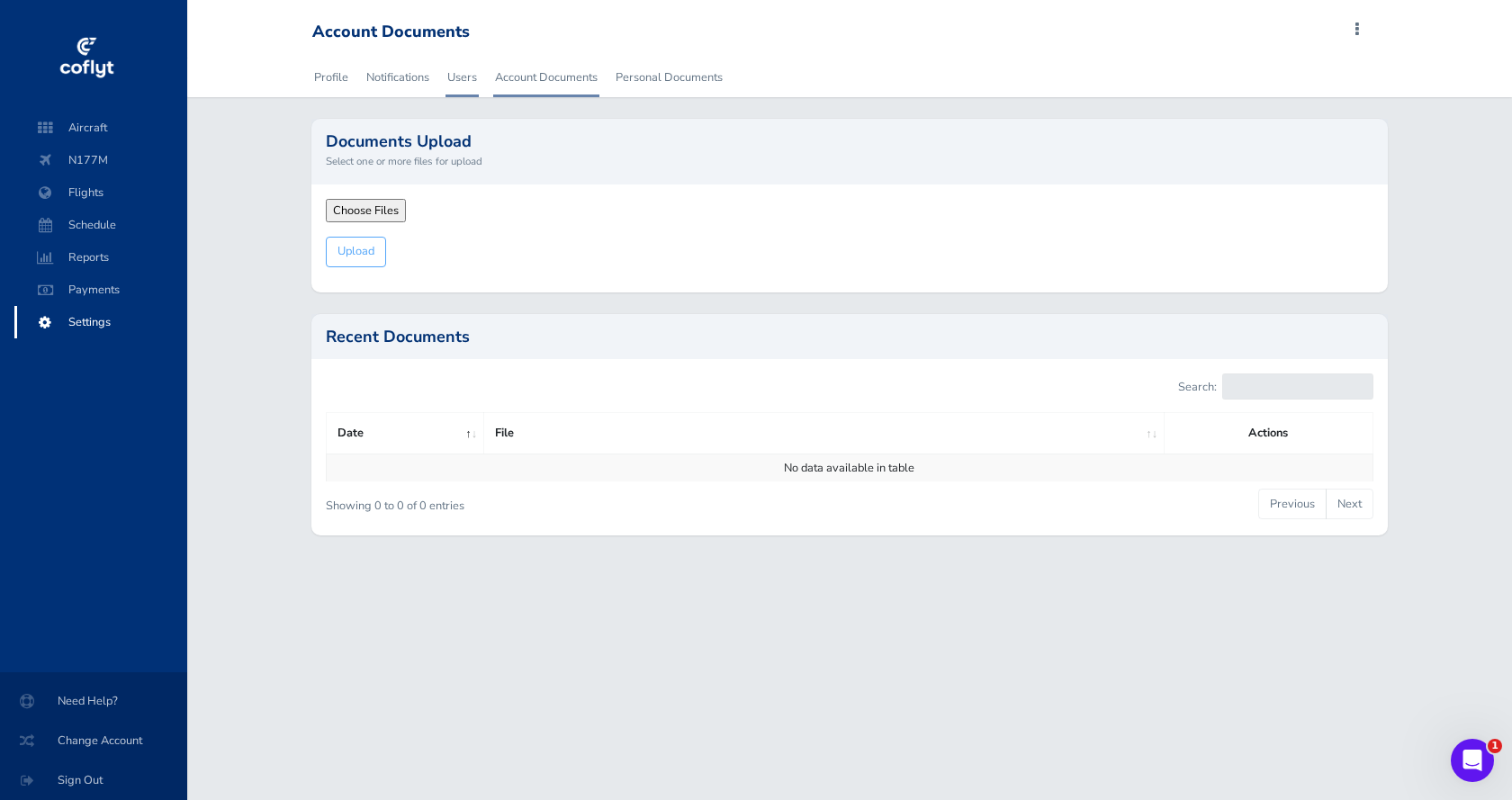
click at [470, 88] on link "Users" at bounding box center [461, 78] width 33 height 40
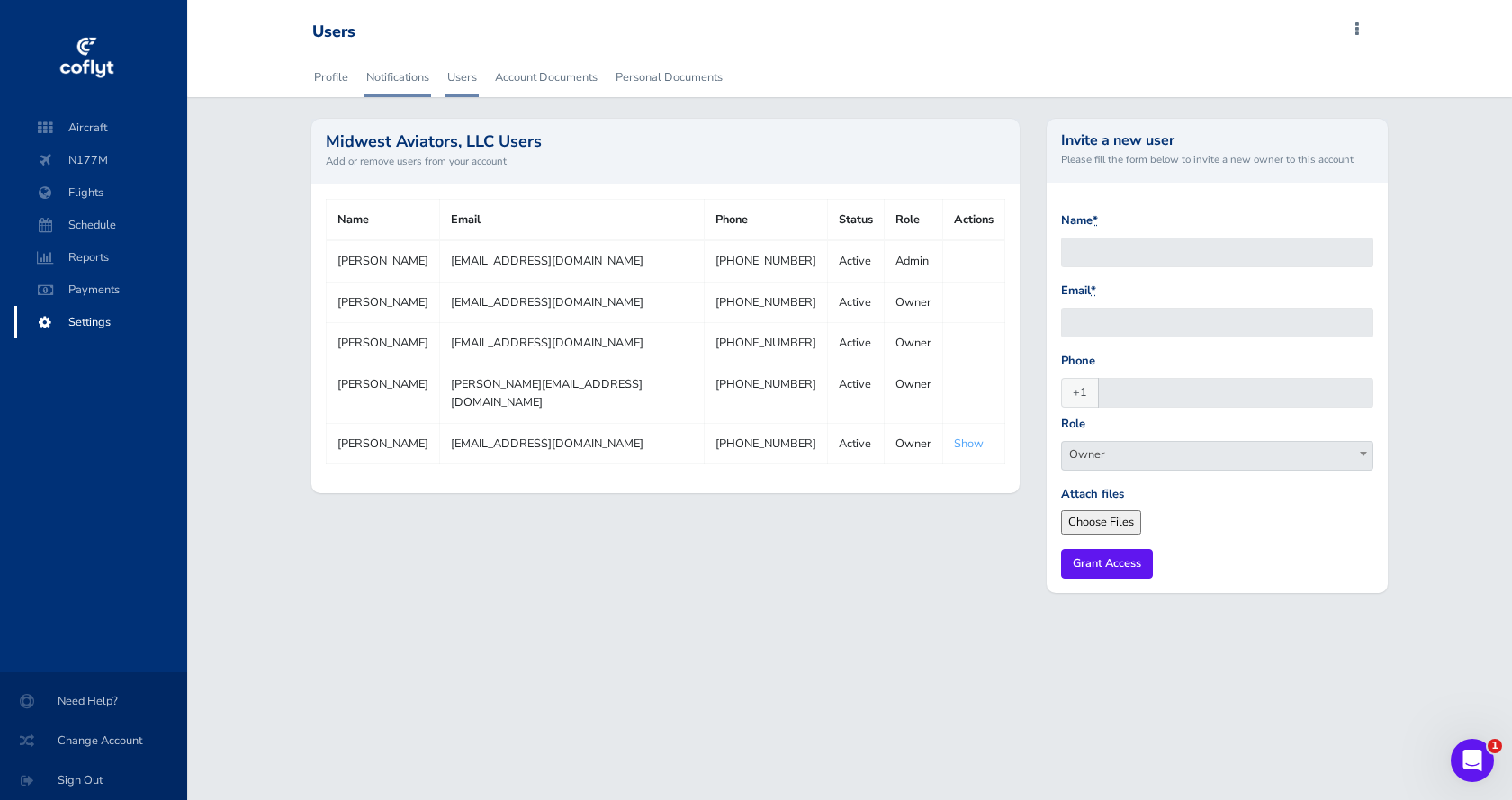
click at [401, 80] on link "Notifications" at bounding box center [397, 78] width 66 height 40
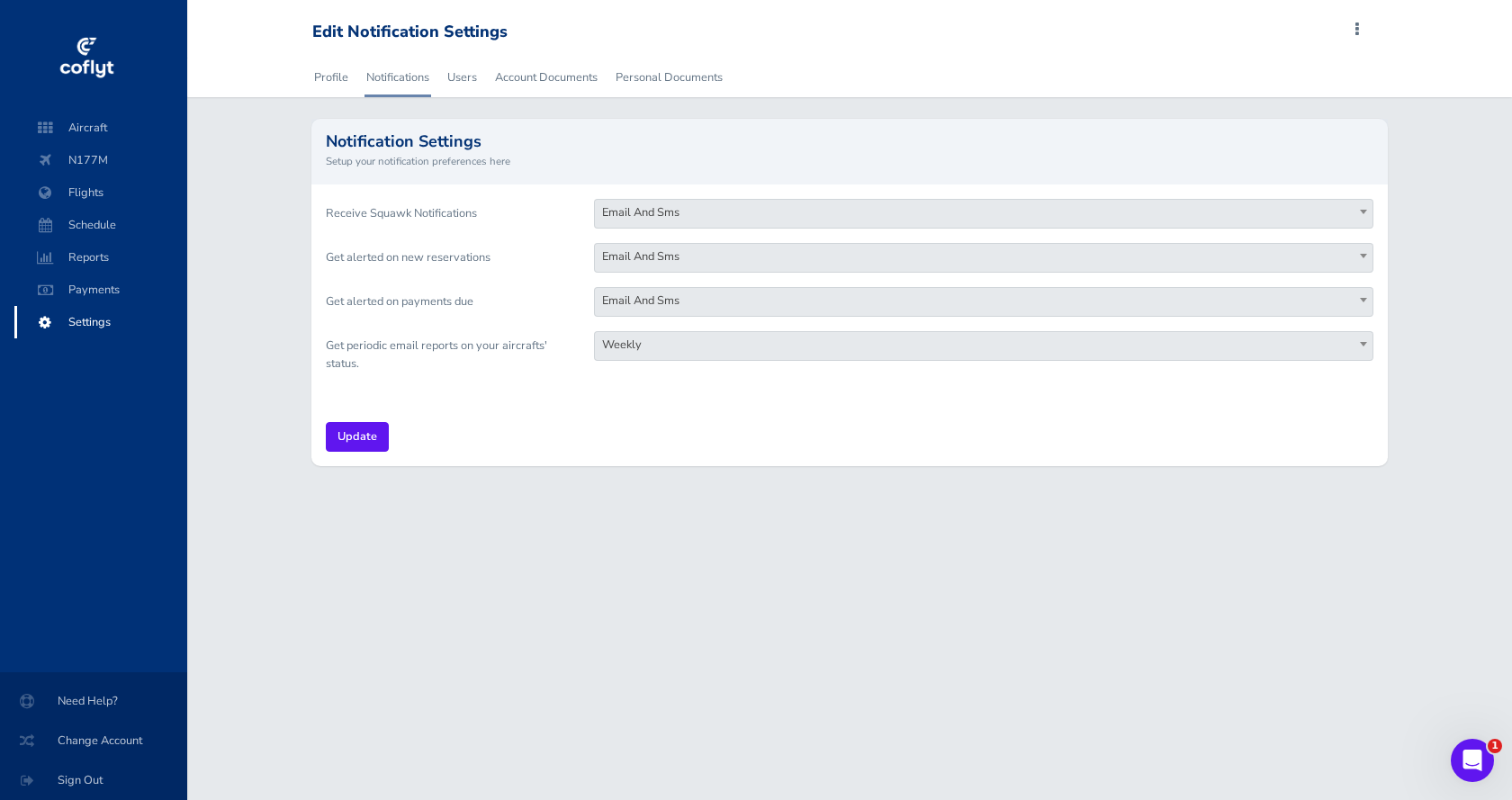
click at [608, 439] on div "Update" at bounding box center [849, 437] width 1077 height 59
click at [102, 287] on span "Payments" at bounding box center [100, 289] width 137 height 32
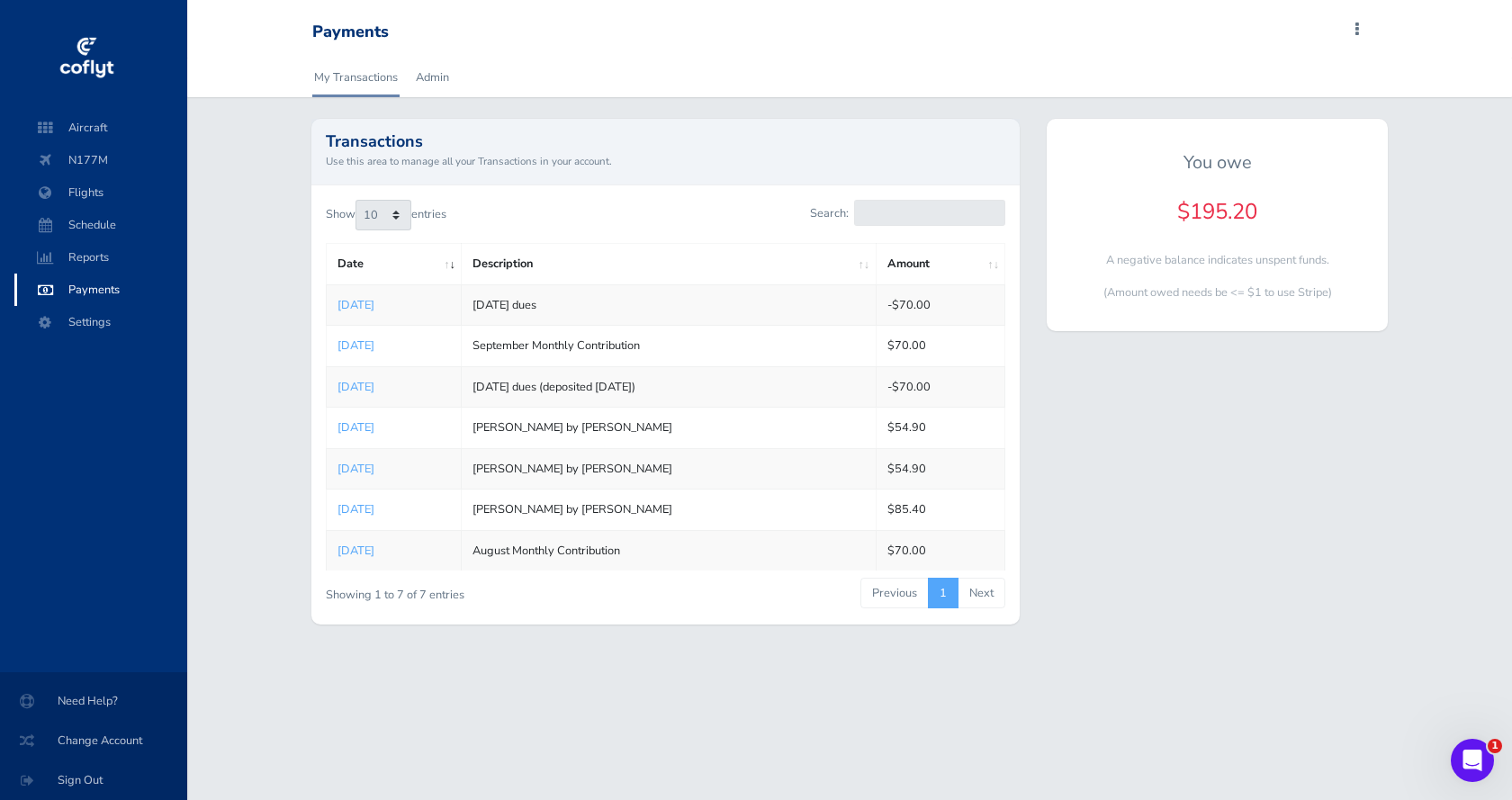
click at [1209, 213] on h4 "$195.20" at bounding box center [1217, 212] width 312 height 26
click at [1197, 235] on div "You owe $195.20 A negative balance indicates unspent funds. (Amount owed needs …" at bounding box center [1217, 225] width 341 height 212
click at [428, 76] on link "Admin" at bounding box center [432, 78] width 37 height 40
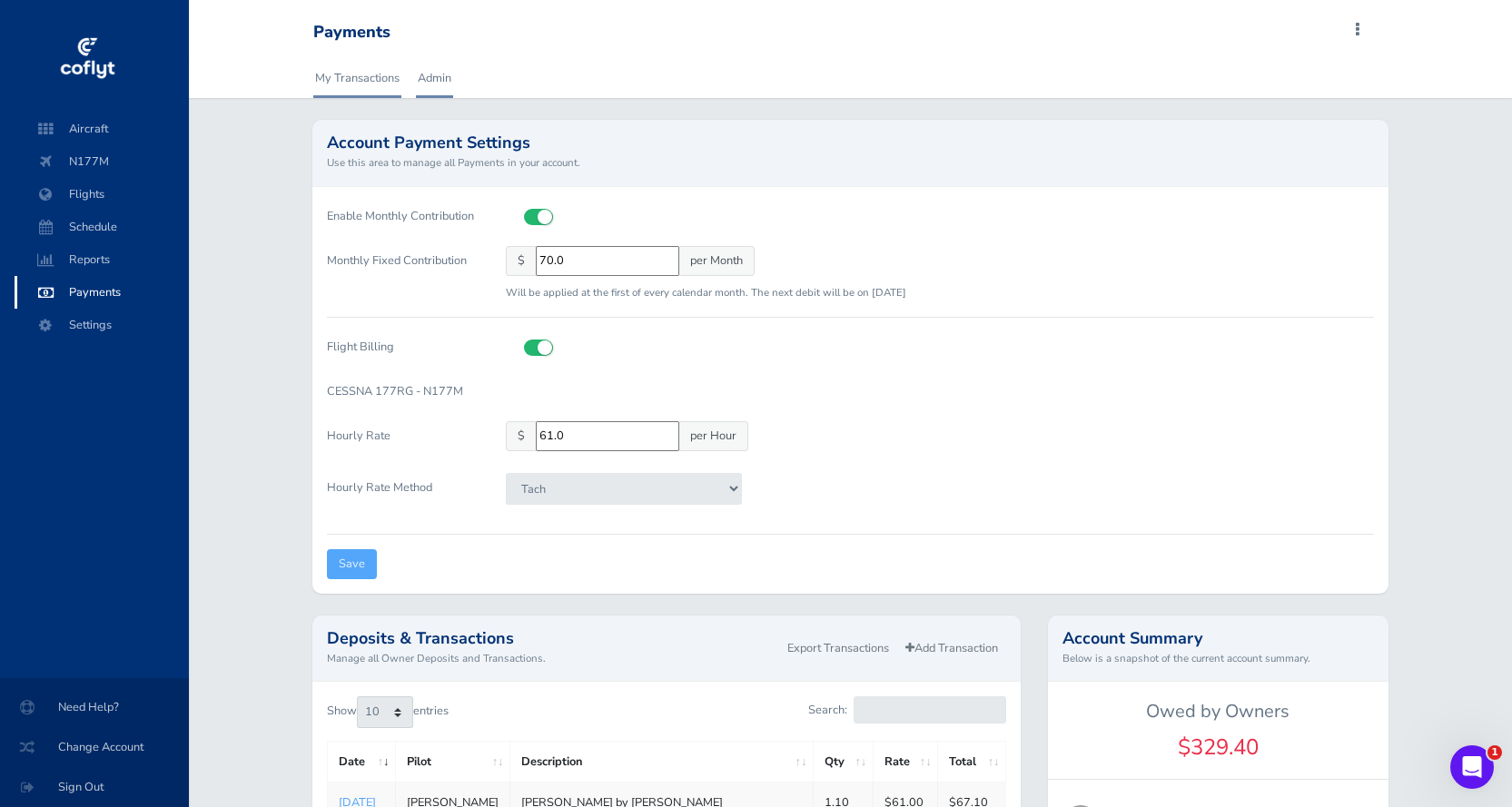
click at [347, 87] on link "My Transactions" at bounding box center [357, 78] width 88 height 40
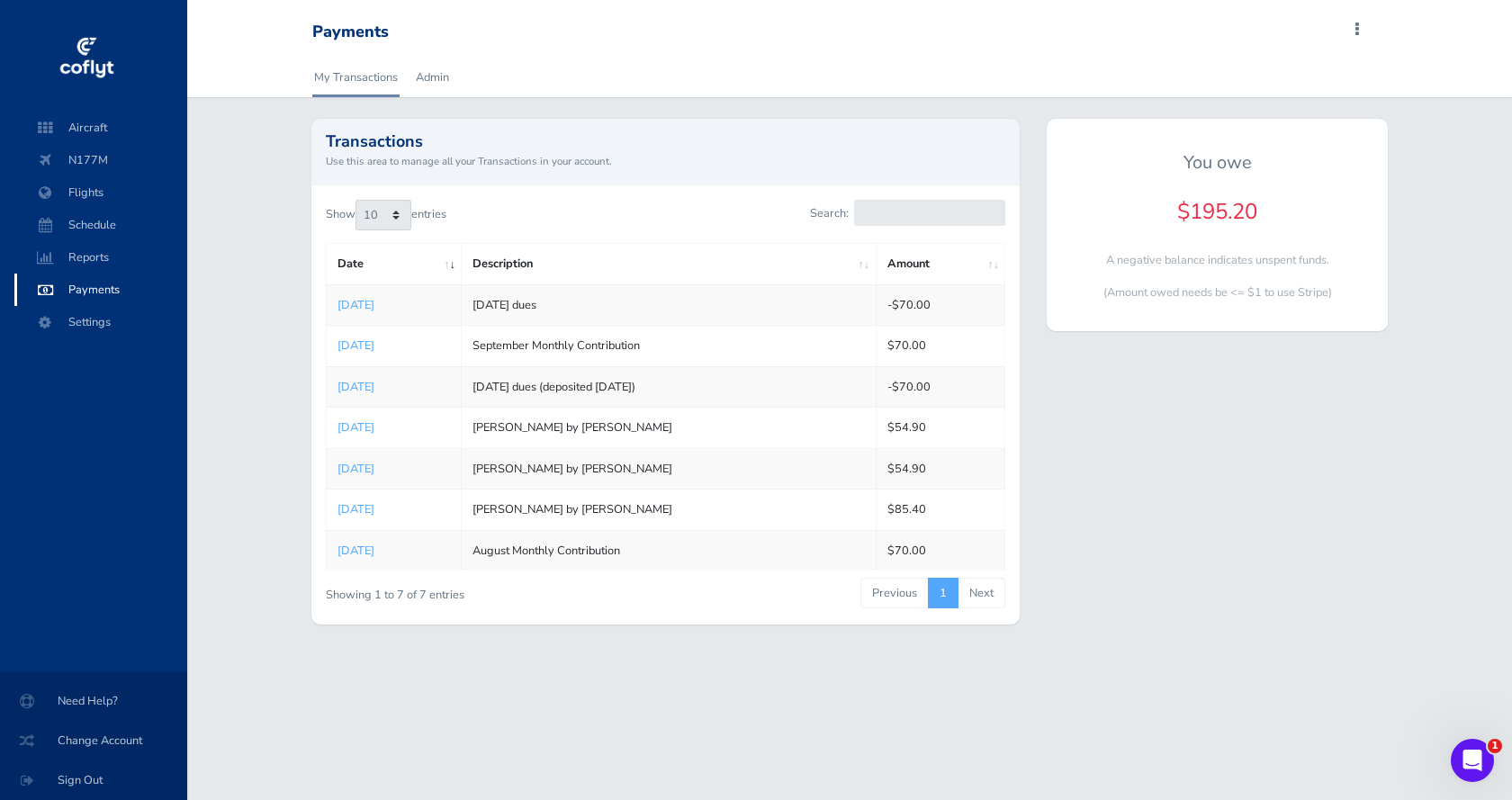
click at [518, 315] on td "September 2025 dues" at bounding box center [669, 304] width 414 height 41
click at [1185, 290] on p "(Amount owed needs be <= $1 to use Stripe)" at bounding box center [1217, 292] width 312 height 18
click at [1202, 261] on p "A negative balance indicates unspent funds." at bounding box center [1217, 260] width 312 height 18
click at [1152, 408] on div "You owe $195.20 A negative balance indicates unspent funds. (Amount owed needs …" at bounding box center [1217, 383] width 368 height 528
click at [93, 192] on span "Flights" at bounding box center [100, 193] width 137 height 32
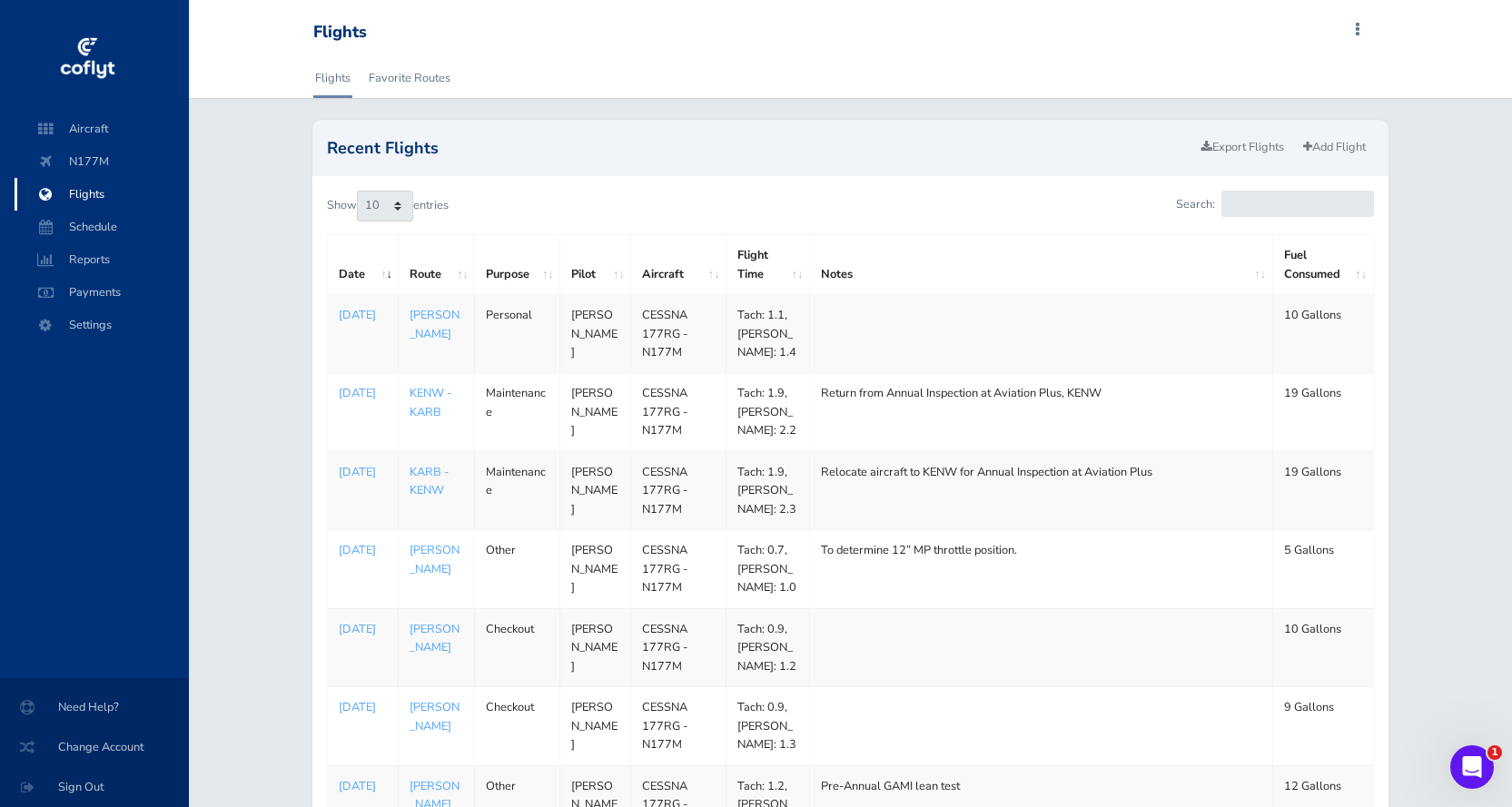
click at [1048, 154] on h2 "Recent Flights" at bounding box center [759, 148] width 865 height 16
click at [751, 159] on div "Recent Flights Export Flights Add Flight" at bounding box center [849, 148] width 1075 height 55
click at [859, 146] on h2 "Recent Flights" at bounding box center [759, 148] width 865 height 16
click at [1343, 143] on link "Add Flight" at bounding box center [1334, 148] width 79 height 27
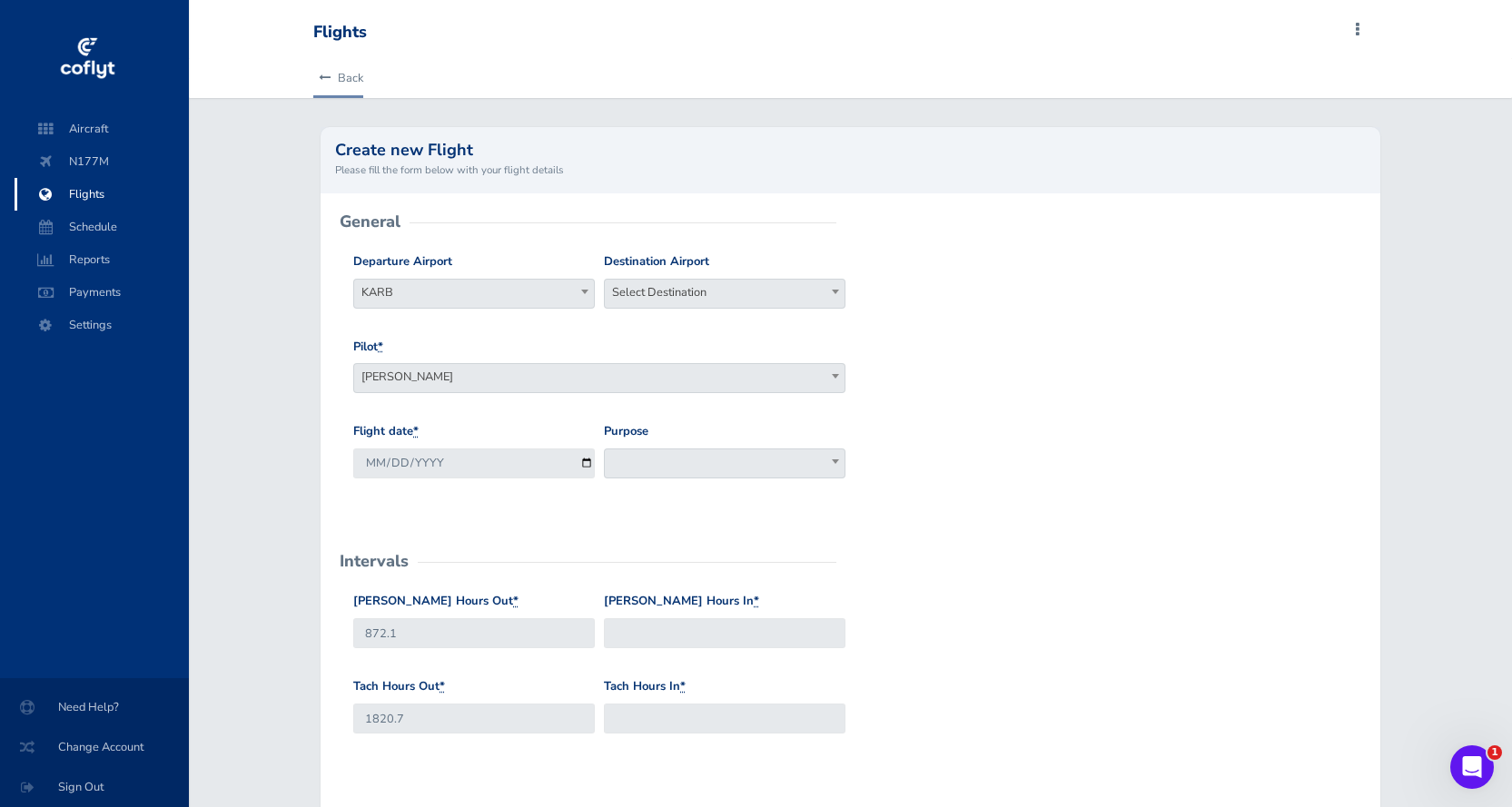
click at [334, 66] on link "Back" at bounding box center [338, 78] width 50 height 40
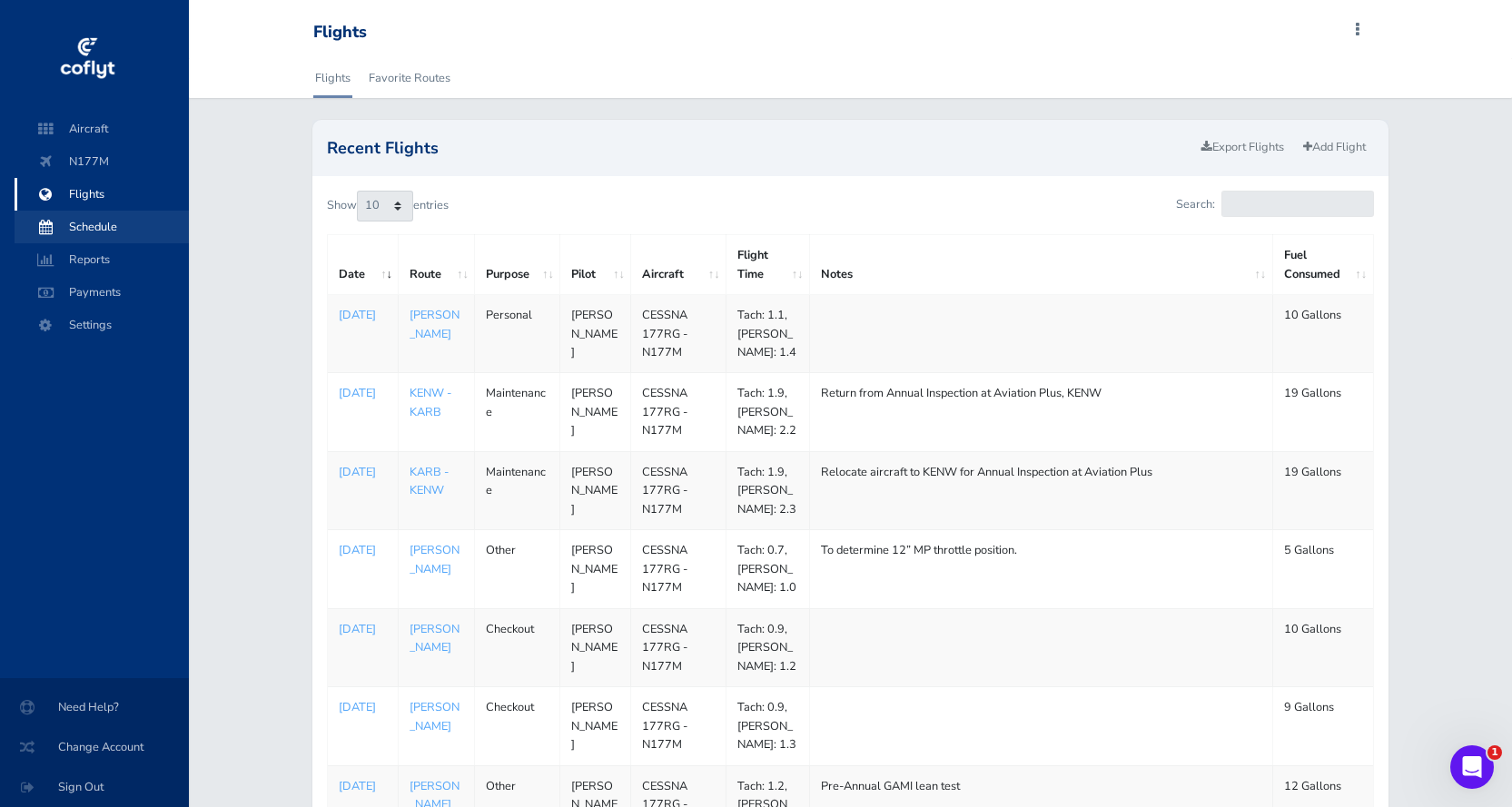
click at [113, 235] on span "Schedule" at bounding box center [101, 227] width 138 height 32
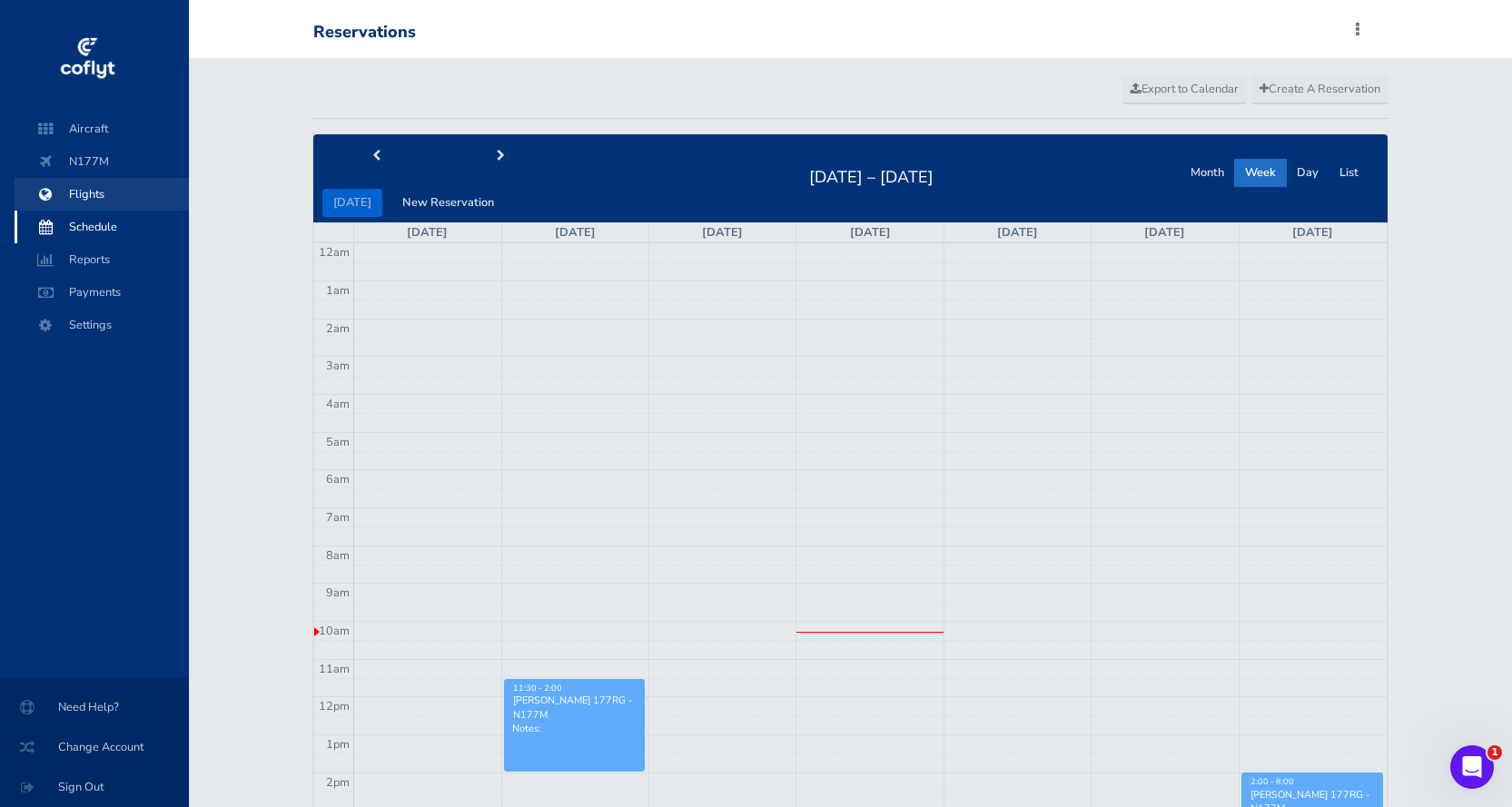
click at [72, 186] on span "Flights" at bounding box center [101, 195] width 138 height 32
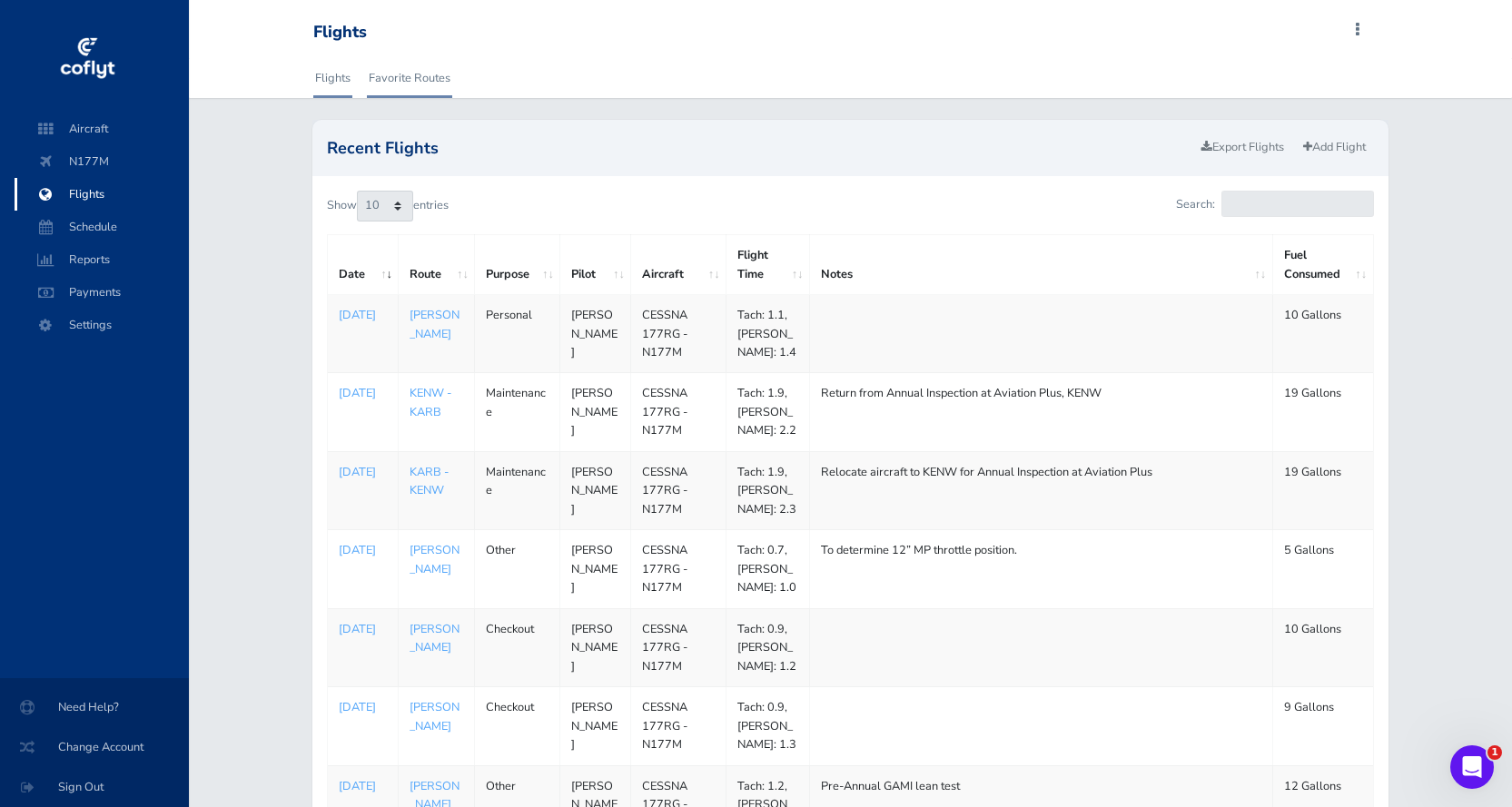
click at [402, 77] on link "Favorite Routes" at bounding box center [408, 78] width 85 height 40
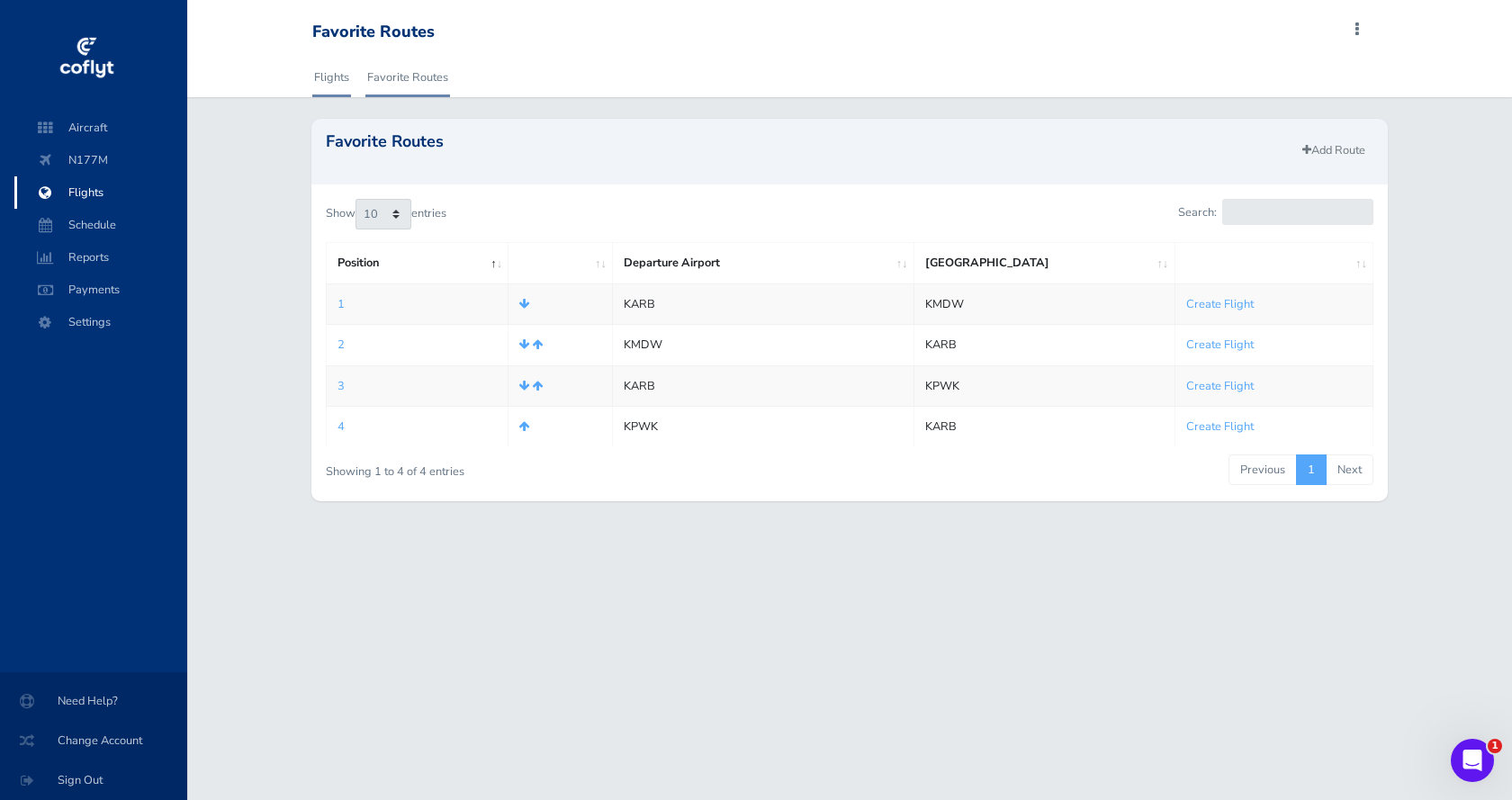
click at [321, 78] on link "Flights" at bounding box center [331, 78] width 39 height 40
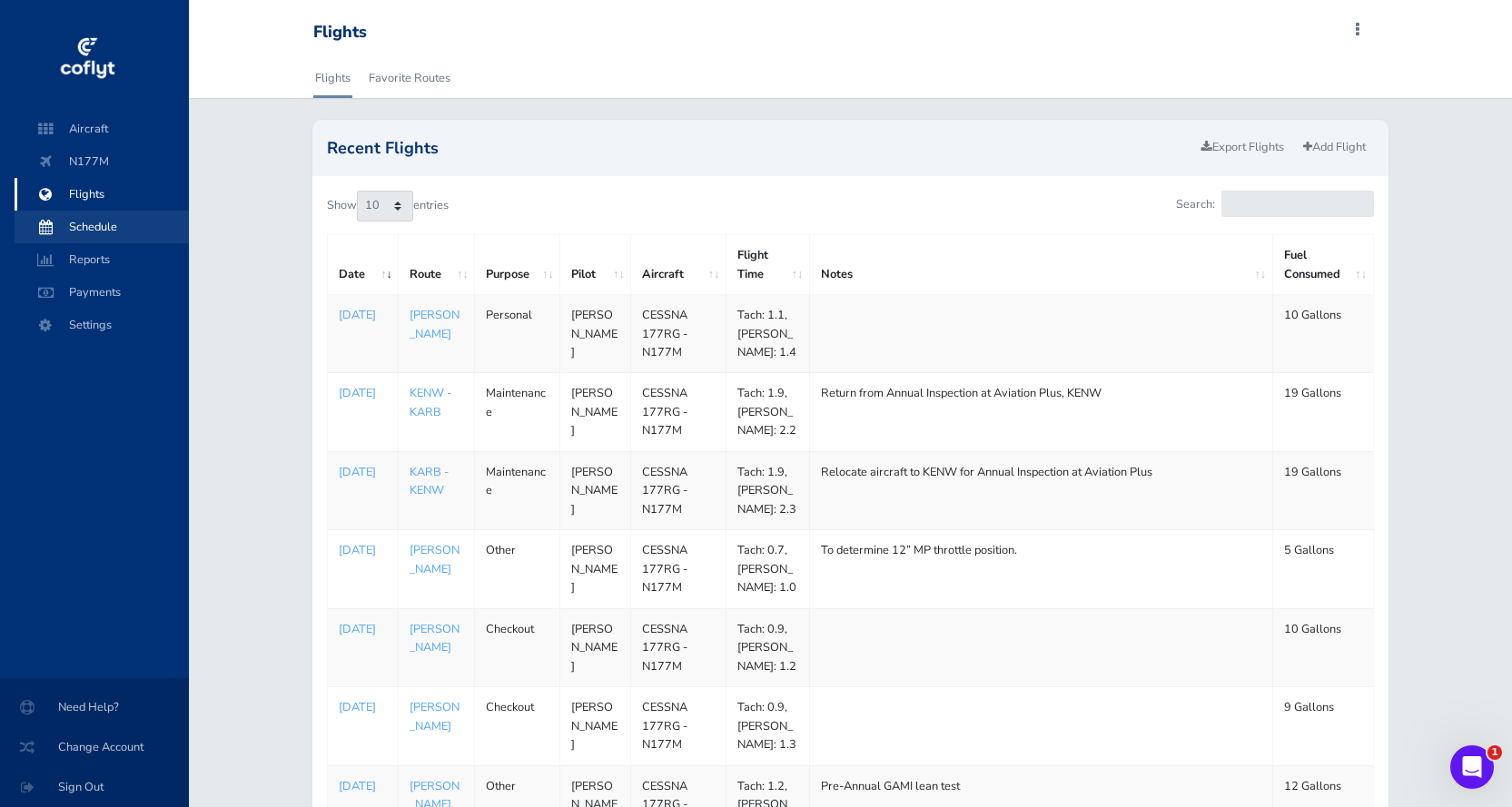
click at [87, 225] on span "Schedule" at bounding box center [101, 227] width 138 height 32
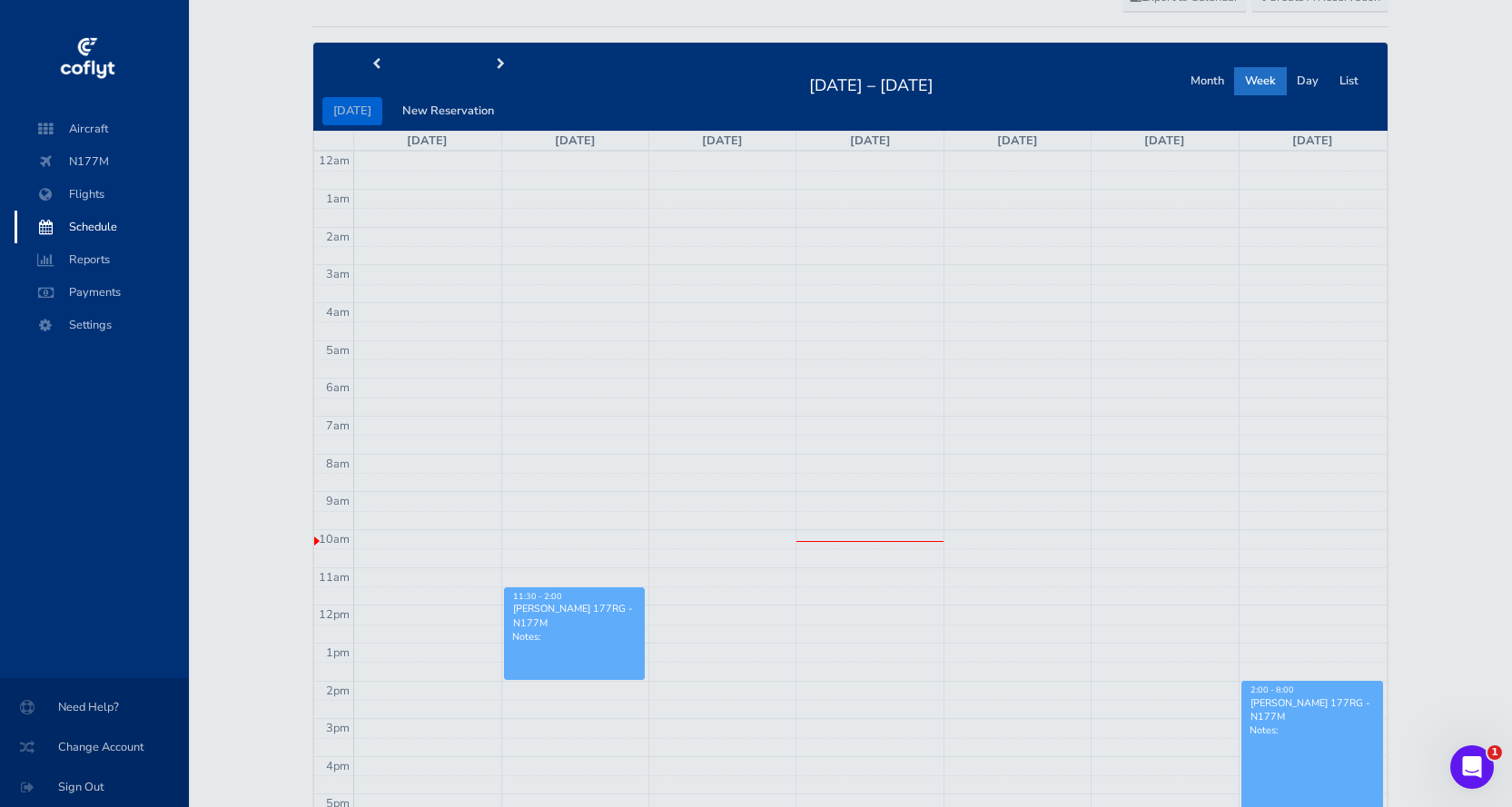
scroll to position [91, 0]
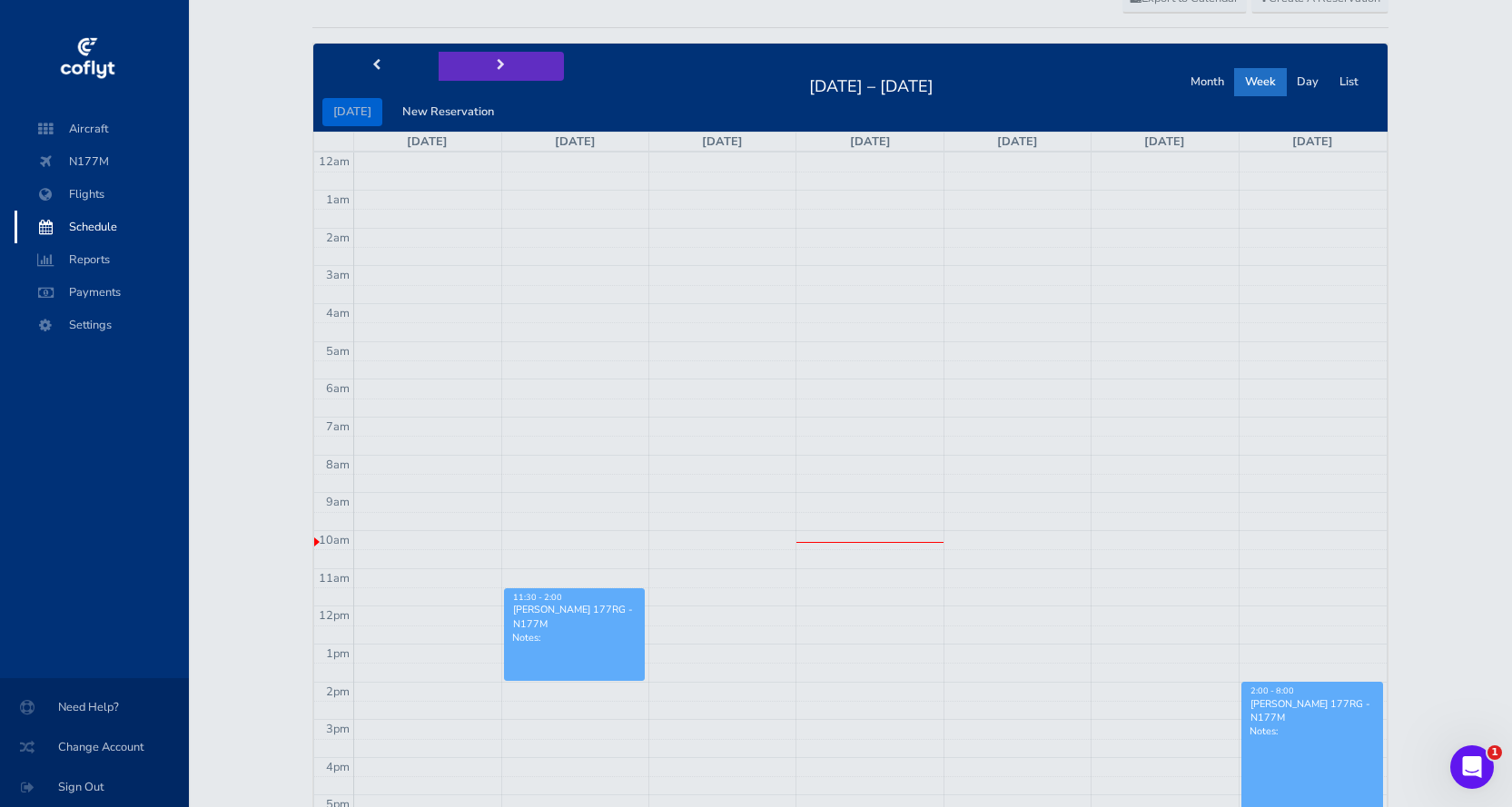
click at [497, 61] on span "next" at bounding box center [501, 66] width 9 height 11
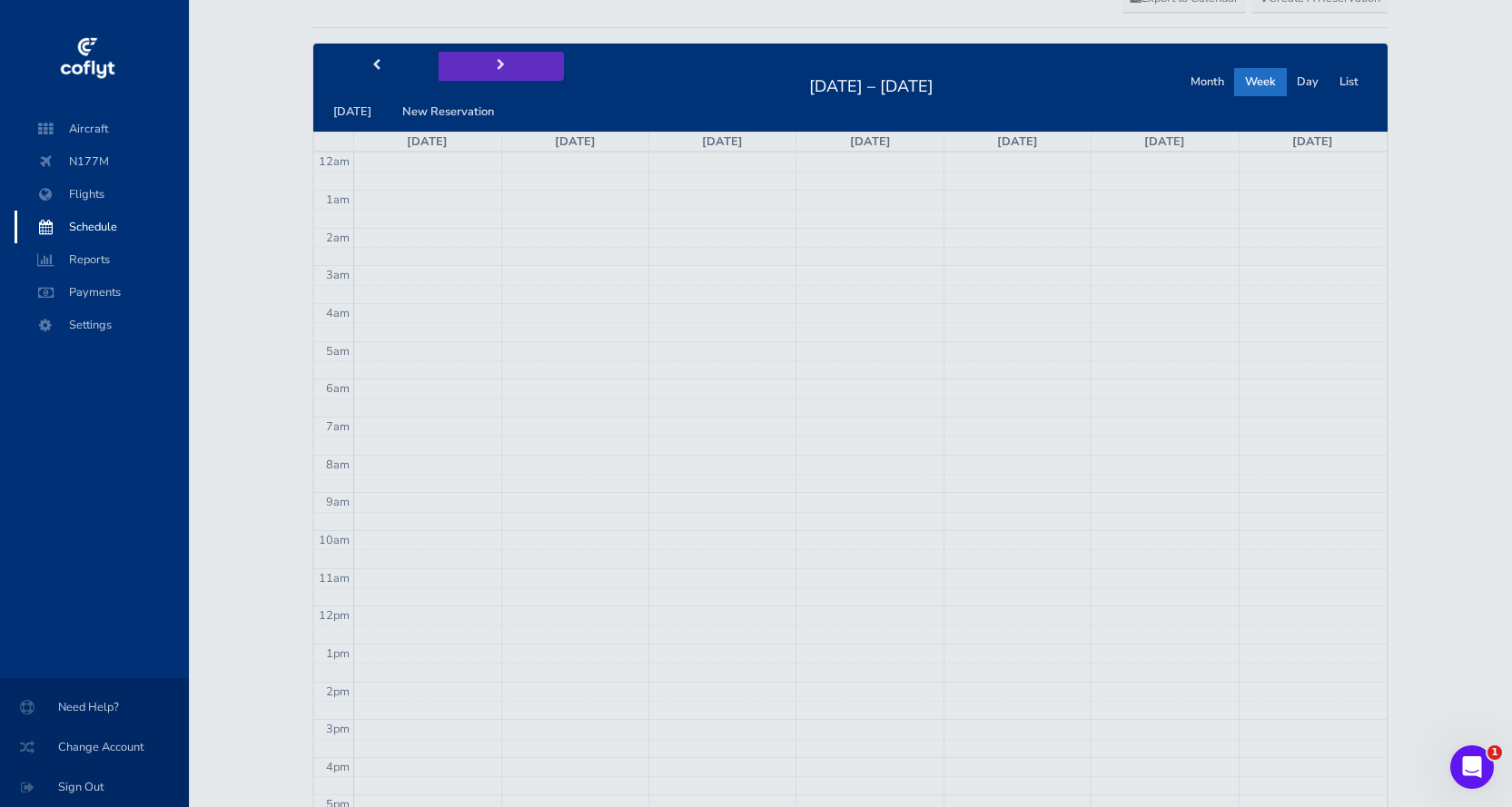
click at [487, 61] on button "next" at bounding box center [501, 66] width 125 height 29
click at [385, 56] on button "prev" at bounding box center [375, 66] width 125 height 29
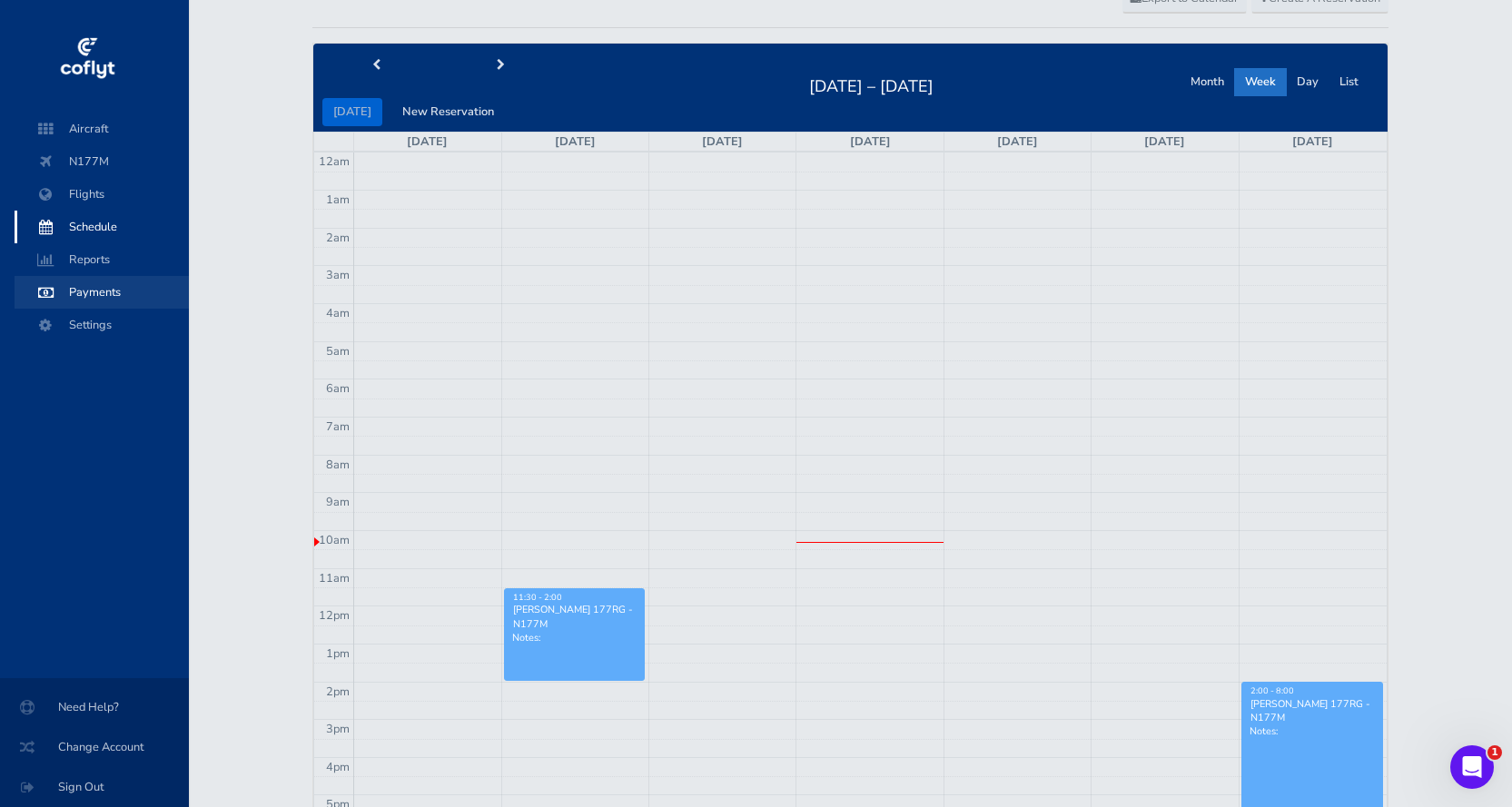
click at [93, 281] on span "Payments" at bounding box center [101, 292] width 138 height 32
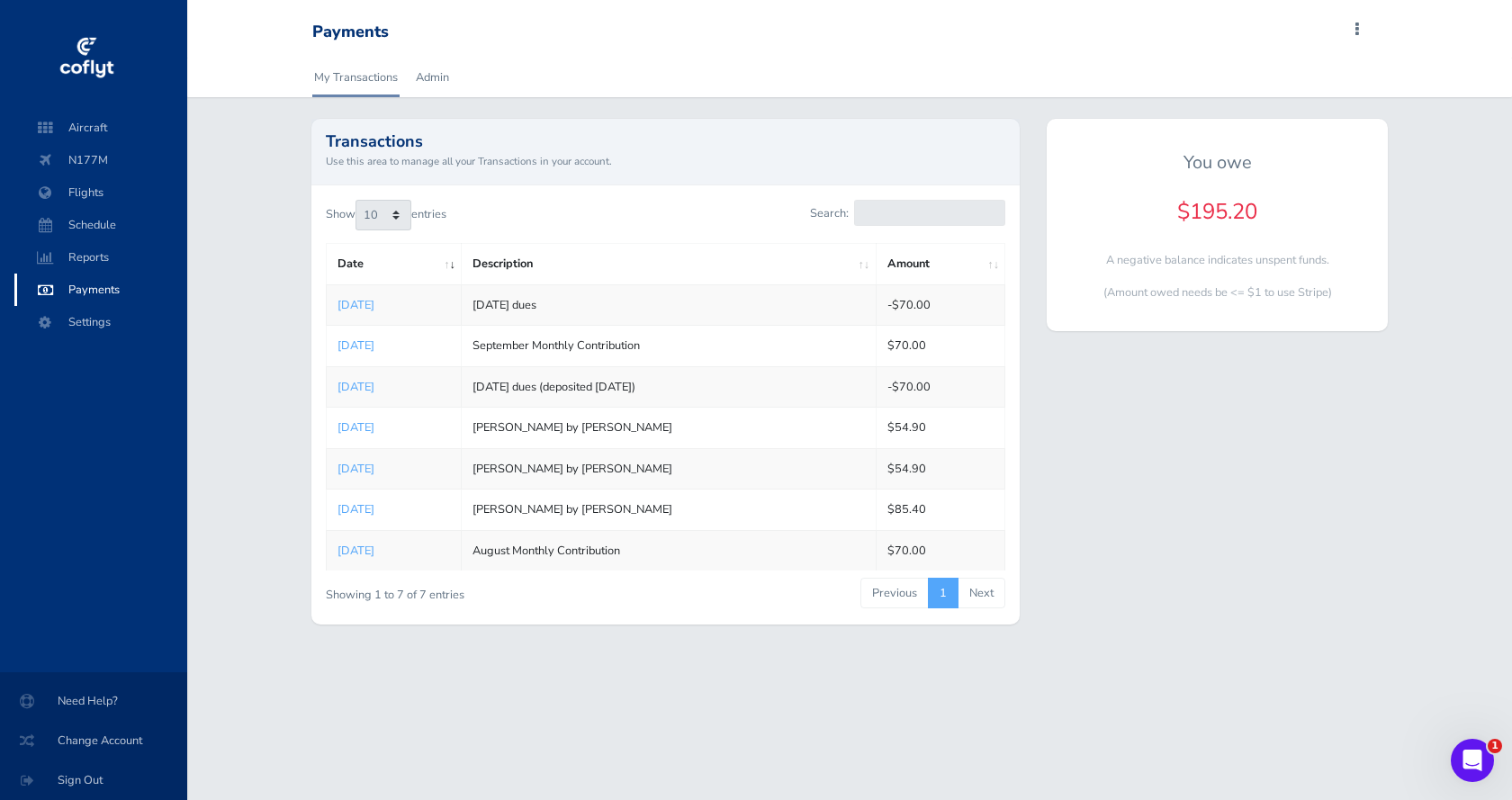
click at [1233, 215] on h4 "$195.20" at bounding box center [1217, 212] width 312 height 26
click at [1183, 322] on div "You owe $195.20 A negative balance indicates unspent funds. (Amount owed needs …" at bounding box center [1217, 225] width 341 height 212
drag, startPoint x: 1174, startPoint y: 209, endPoint x: 1287, endPoint y: 203, distance: 113.2
click at [1287, 203] on h4 "$195.20" at bounding box center [1217, 212] width 312 height 26
click at [1277, 212] on h4 "$195.20" at bounding box center [1217, 212] width 312 height 26
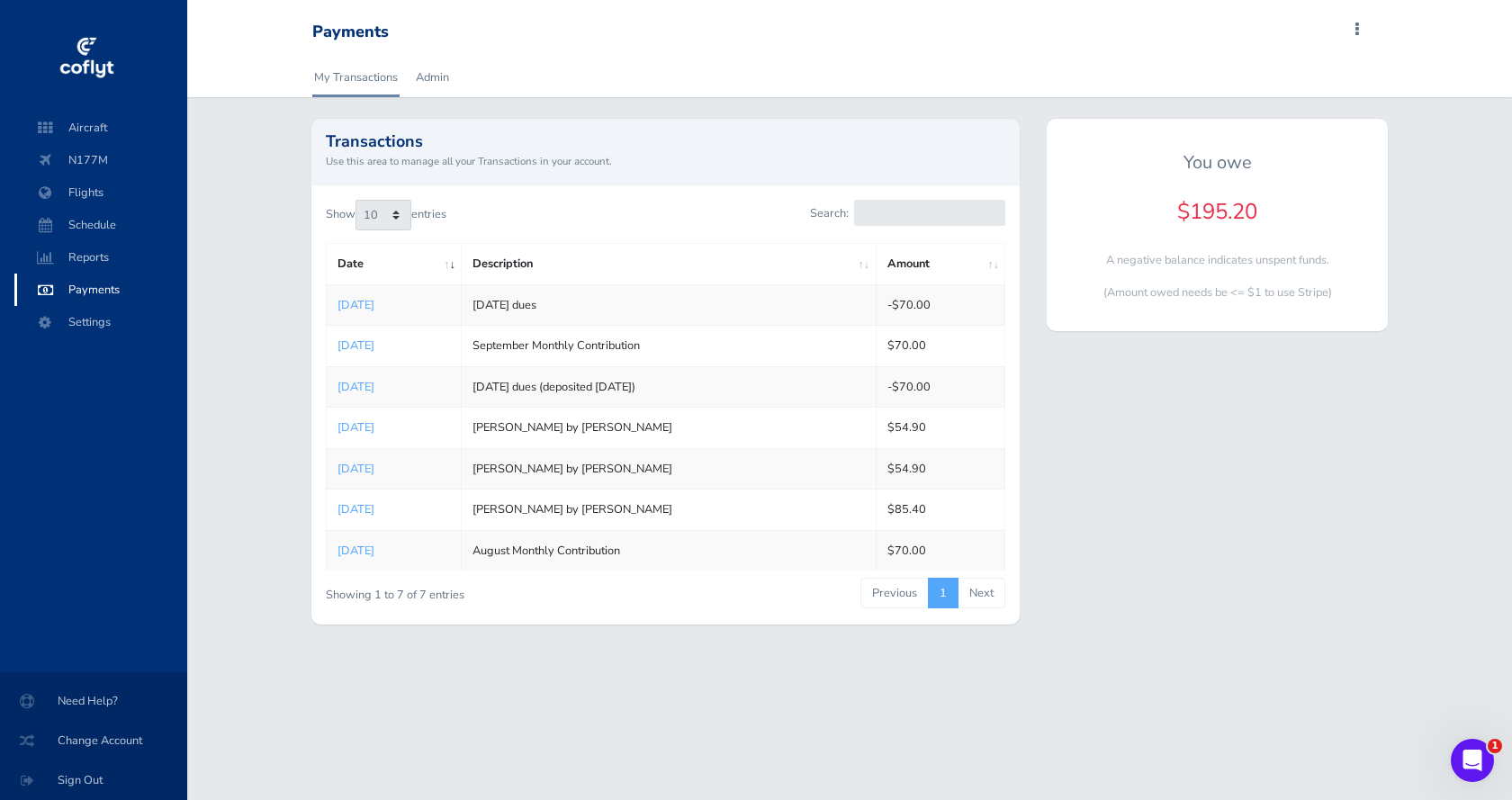
click at [1025, 225] on div "Transactions Use this area to manage all your Transactions in your account. Sho…" at bounding box center [666, 383] width 736 height 528
click at [1032, 206] on div "Transactions Use this area to manage all your Transactions in your account. Sho…" at bounding box center [666, 383] width 736 height 528
click at [104, 155] on span "N177M" at bounding box center [100, 160] width 137 height 32
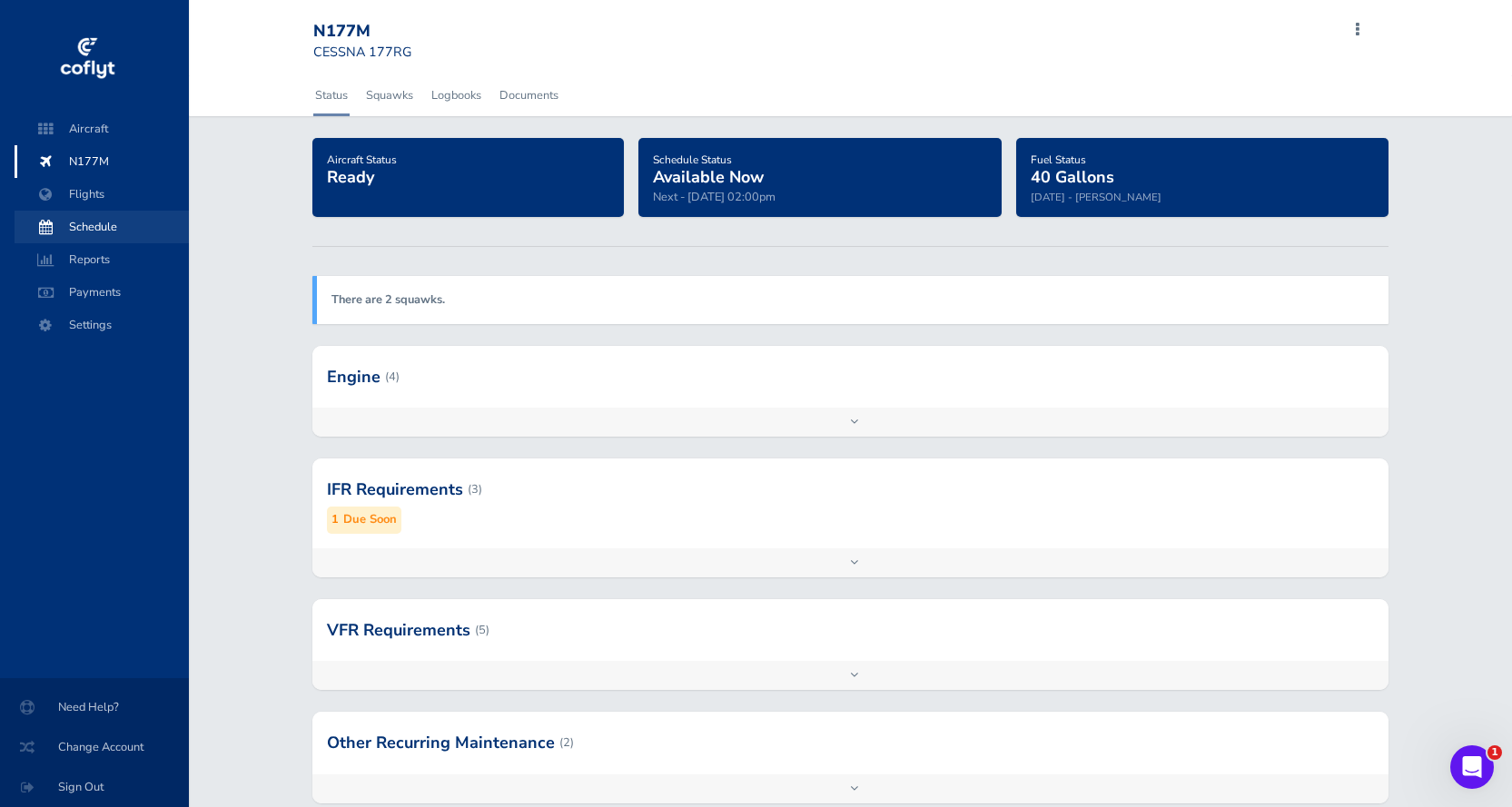
click at [93, 221] on span "Schedule" at bounding box center [101, 227] width 138 height 32
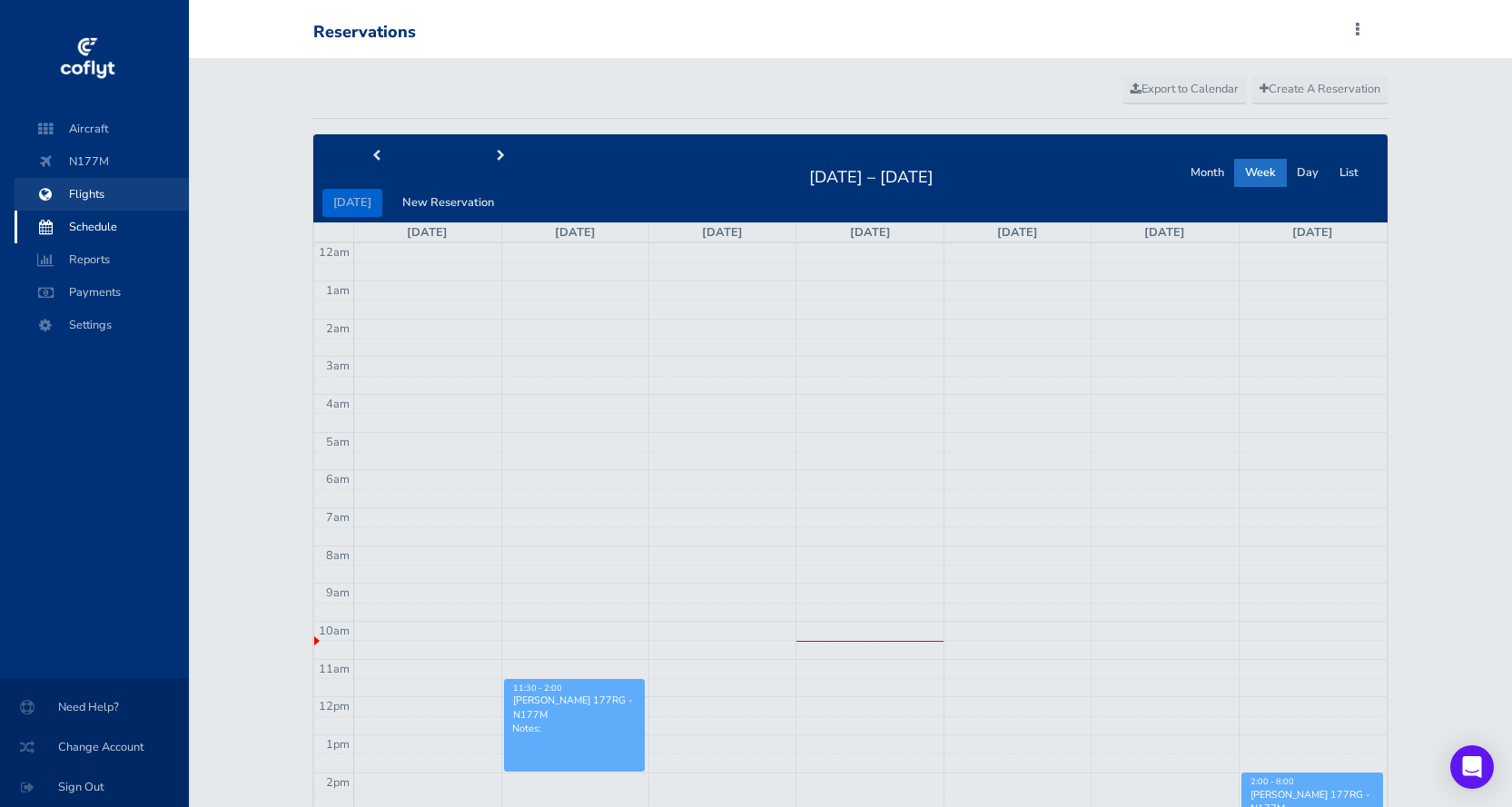
click at [90, 185] on span "Flights" at bounding box center [101, 195] width 138 height 32
